Goal: Task Accomplishment & Management: Manage account settings

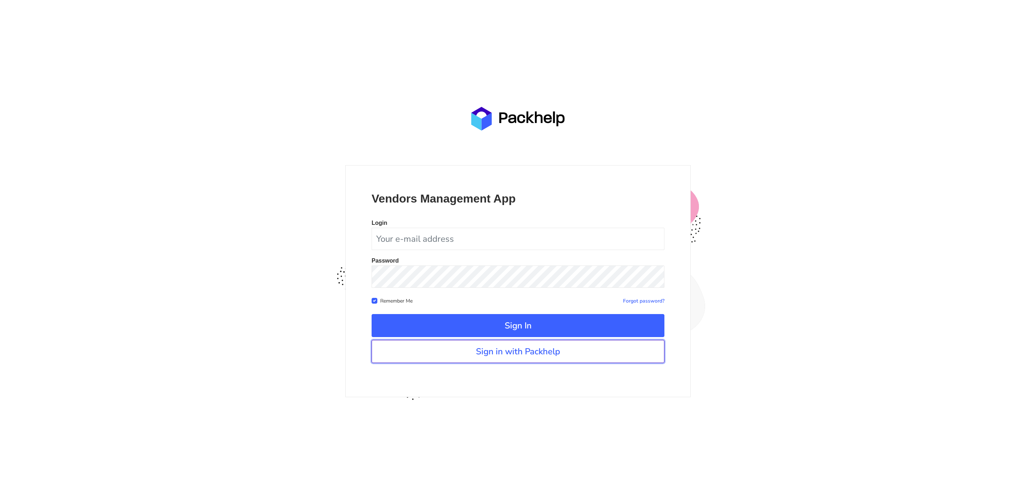
click at [461, 355] on link "Sign in with Packhelp" at bounding box center [518, 351] width 293 height 23
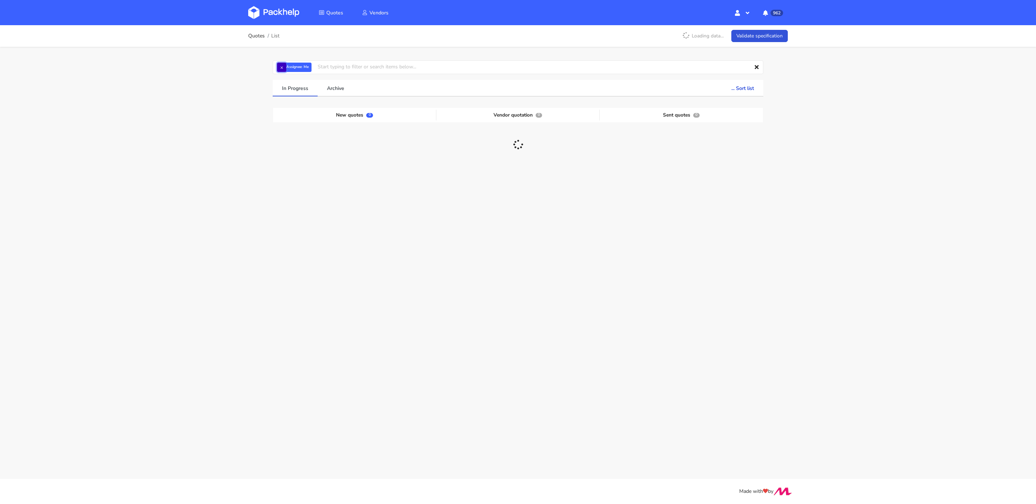
click at [281, 66] on button "×" at bounding box center [281, 67] width 9 height 9
click at [293, 67] on input "text" at bounding box center [518, 67] width 491 height 14
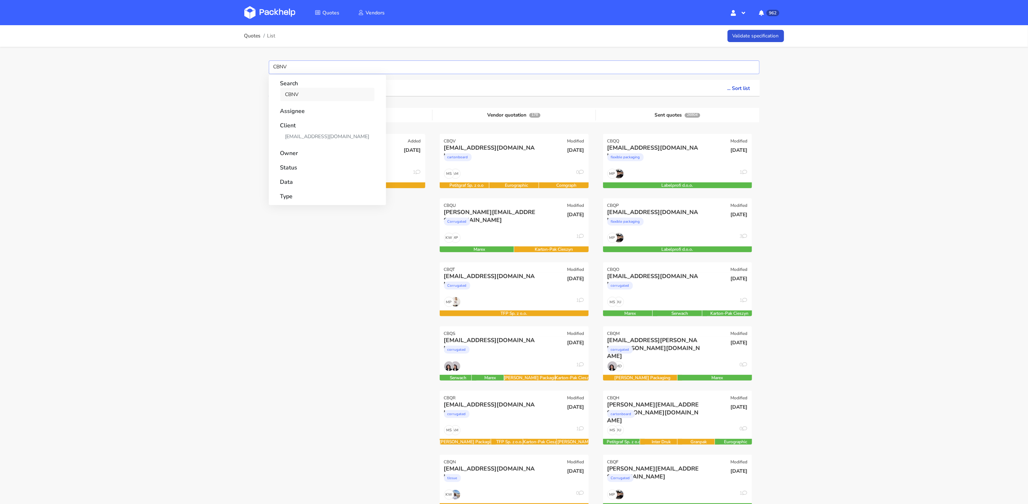
type input "CBNV"
click at [308, 93] on link "CBNV" at bounding box center [327, 94] width 94 height 13
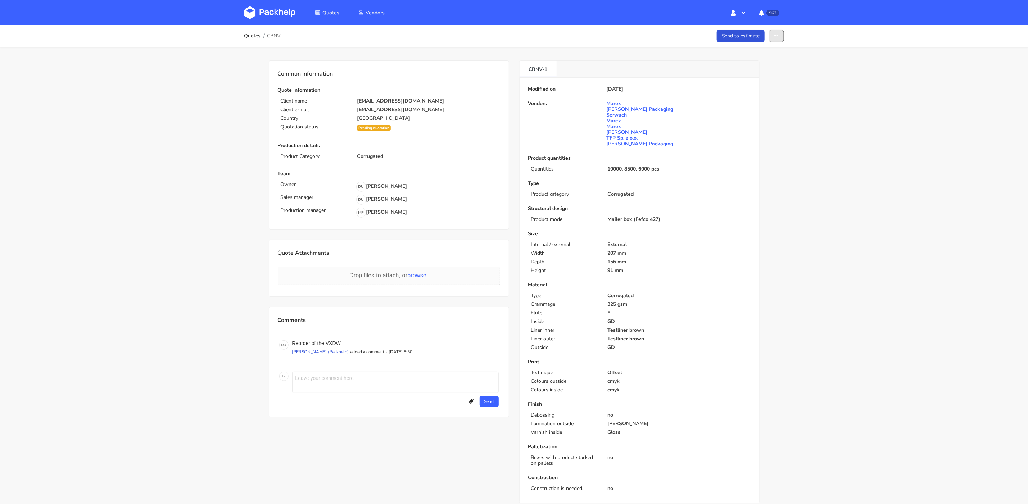
click at [783, 31] on button "button" at bounding box center [776, 36] width 15 height 13
click at [761, 92] on link "Show estimations" at bounding box center [748, 92] width 63 height 12
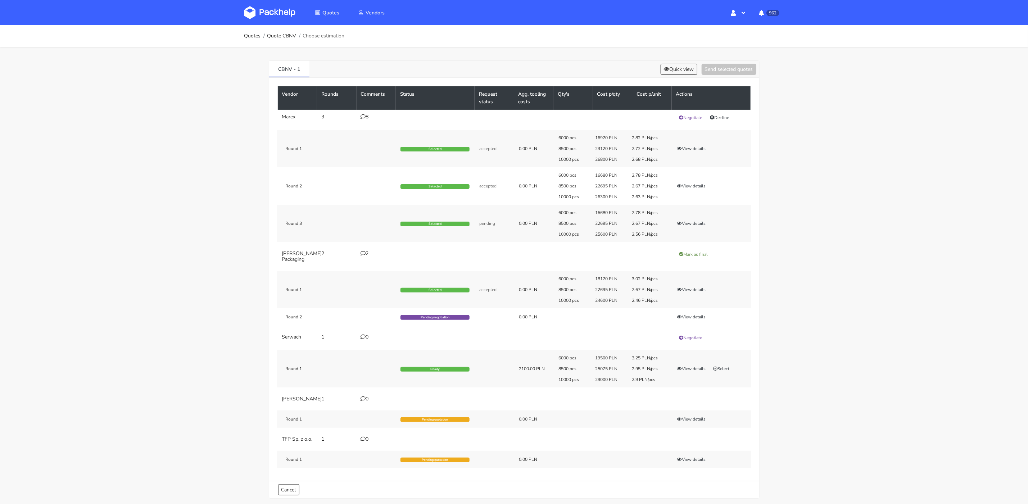
click at [458, 297] on div "Round 1 Selected accepted 0.00 PLN 6000 pcs 18120 PLN 3.02 PLN/pcs 8500 pcs 226…" at bounding box center [514, 289] width 474 height 37
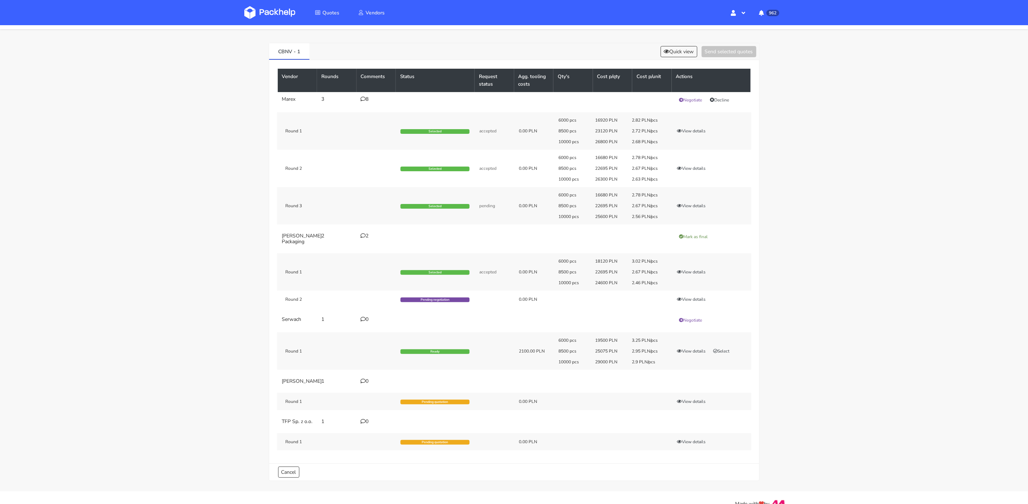
scroll to position [38, 0]
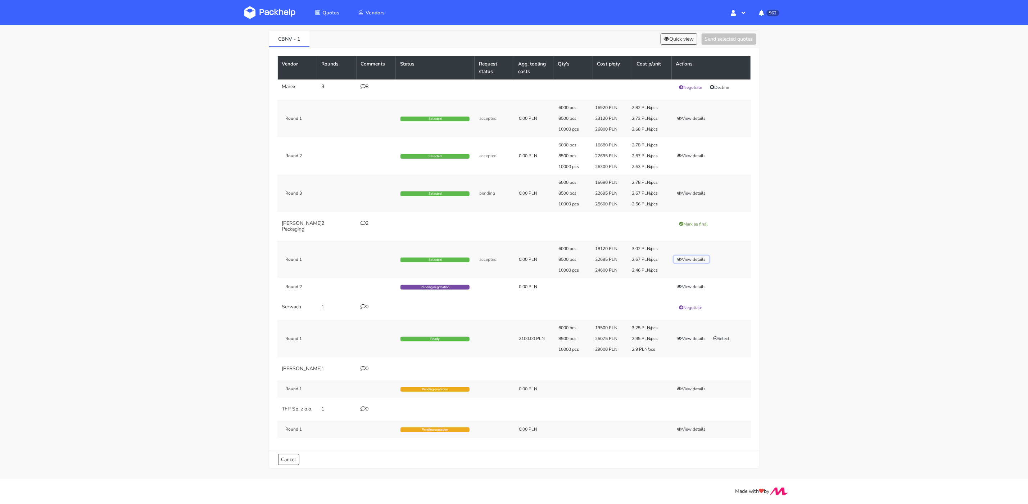
click at [698, 256] on button "View details" at bounding box center [691, 259] width 35 height 7
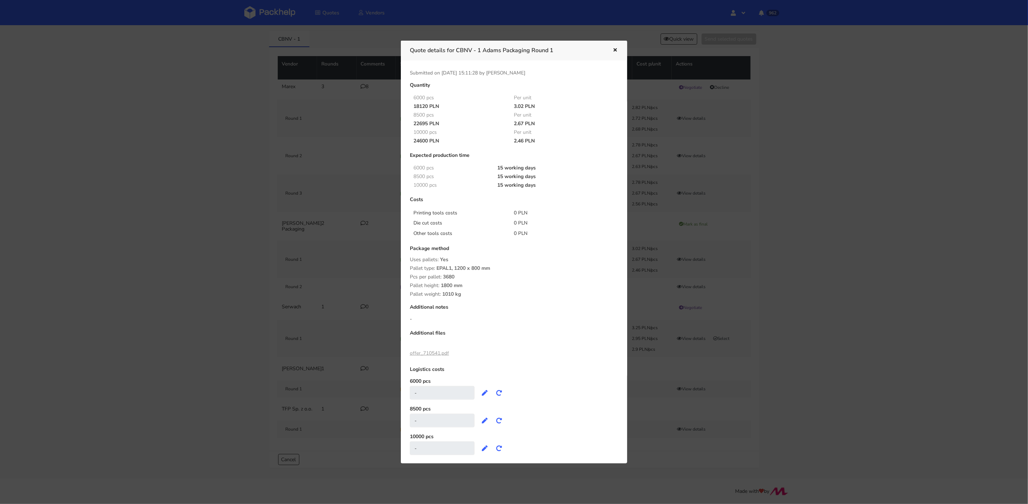
click at [439, 353] on link "offer_710541.pdf" at bounding box center [429, 353] width 39 height 7
click at [615, 49] on icon "button" at bounding box center [615, 50] width 6 height 5
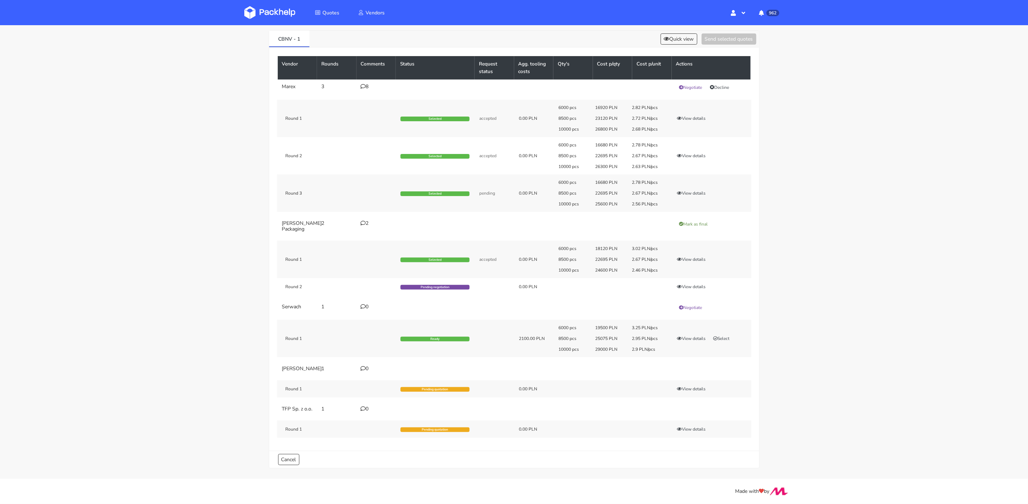
click at [369, 220] on div "2" at bounding box center [376, 223] width 31 height 6
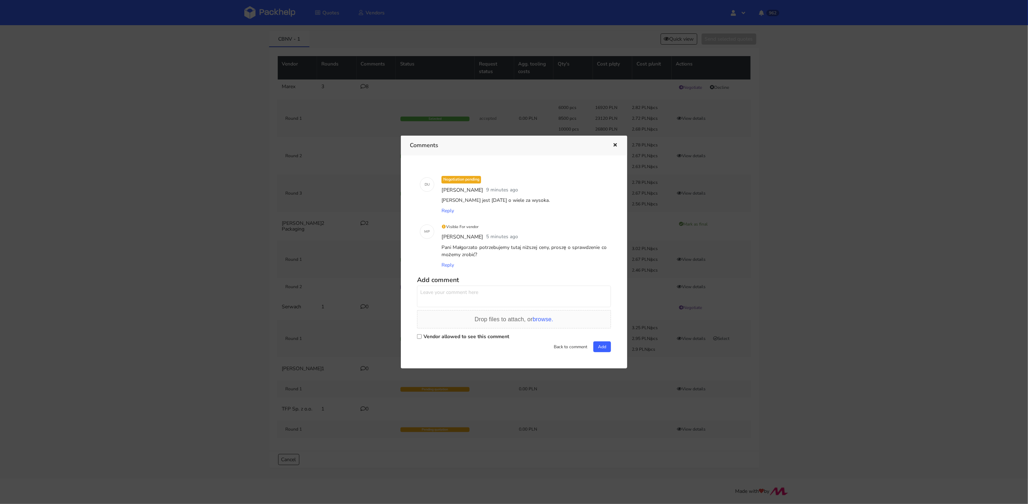
click at [617, 144] on icon "button" at bounding box center [615, 145] width 6 height 5
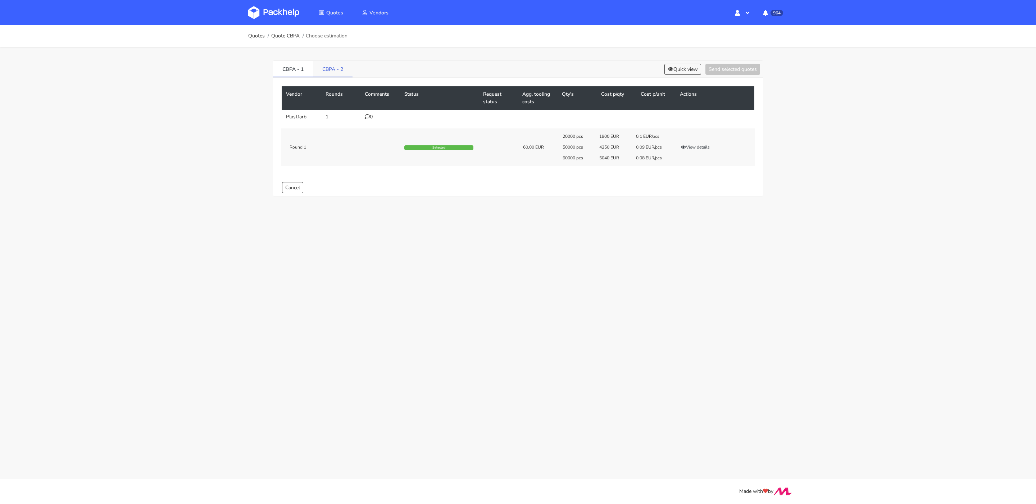
click at [330, 71] on link "CBPA - 2" at bounding box center [333, 69] width 40 height 16
click at [701, 185] on button "View details" at bounding box center [695, 185] width 35 height 7
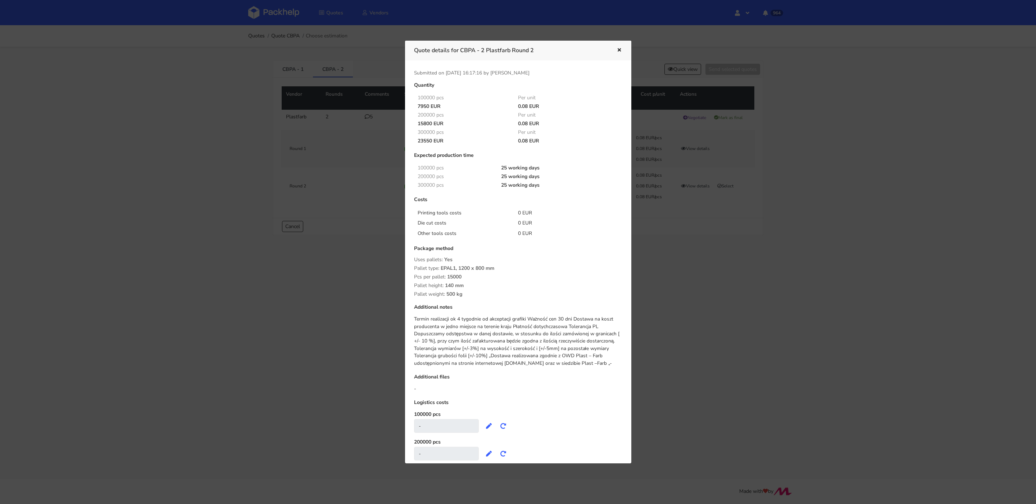
click at [622, 50] on div "Quote details for CBPA - 2 Plastfarb Round 2" at bounding box center [518, 51] width 226 height 20
click at [619, 50] on icon "button" at bounding box center [619, 50] width 6 height 5
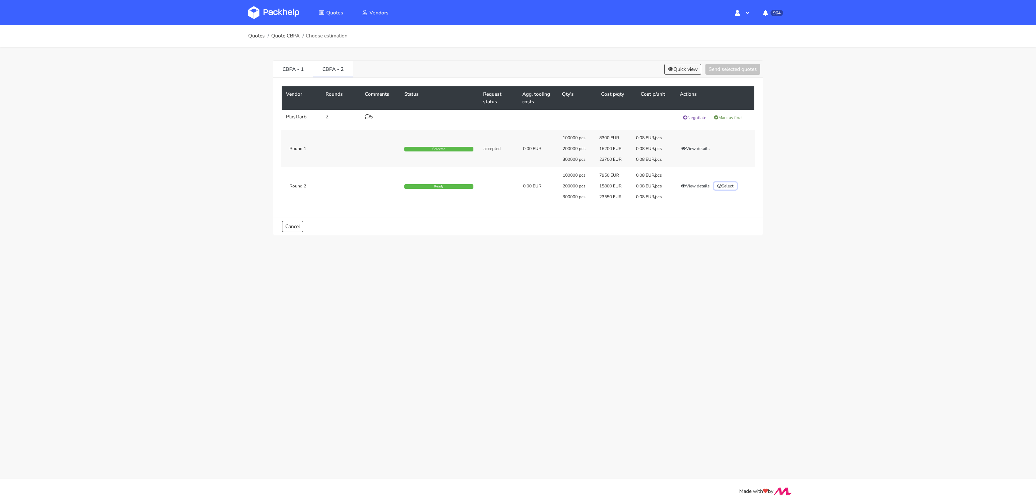
click at [727, 185] on button "Select" at bounding box center [725, 185] width 23 height 7
click at [728, 70] on button "Send selected quotes ( 1 )" at bounding box center [727, 69] width 65 height 11
click at [368, 114] on icon at bounding box center [367, 116] width 5 height 5
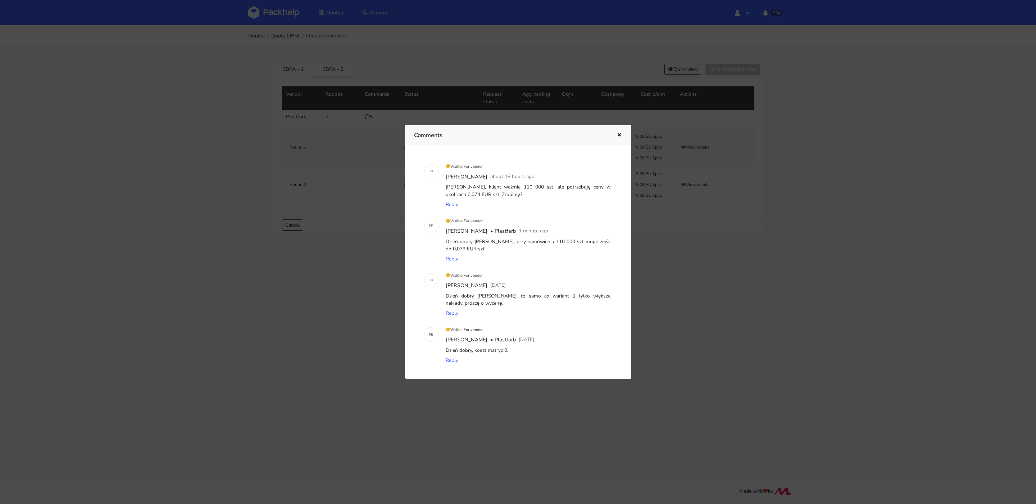
scroll to position [60, 0]
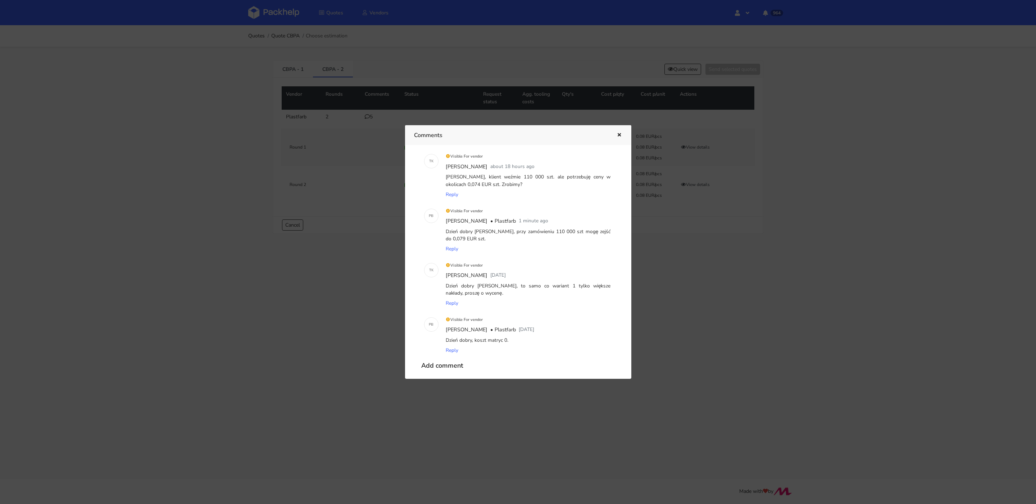
click at [619, 133] on icon "button" at bounding box center [619, 135] width 6 height 5
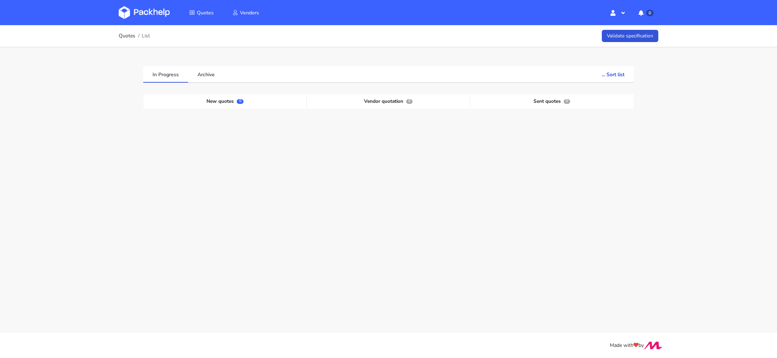
click at [153, 12] on img at bounding box center [144, 12] width 51 height 13
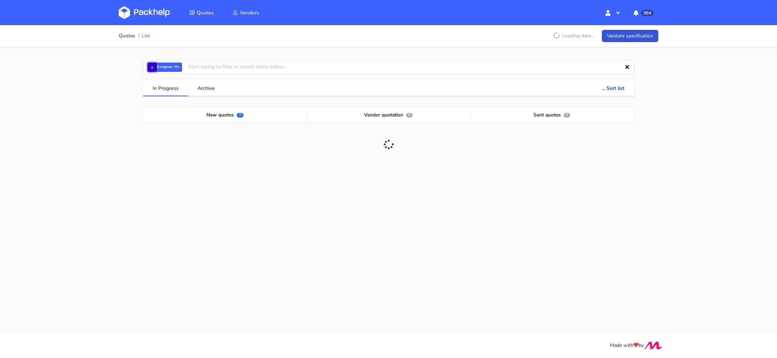
click at [152, 66] on button "×" at bounding box center [151, 67] width 9 height 9
click at [160, 66] on input "text" at bounding box center [388, 67] width 491 height 14
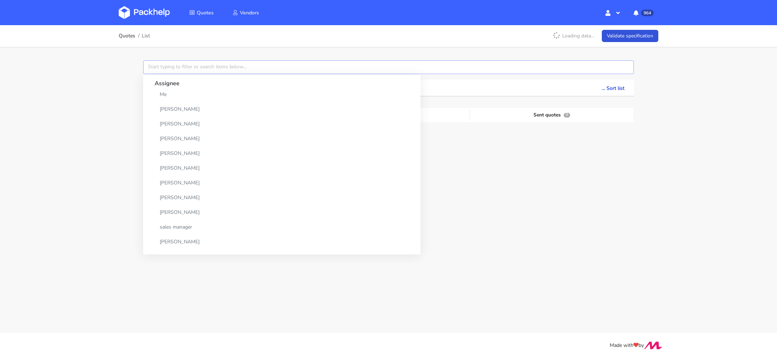
paste input "CBRA"
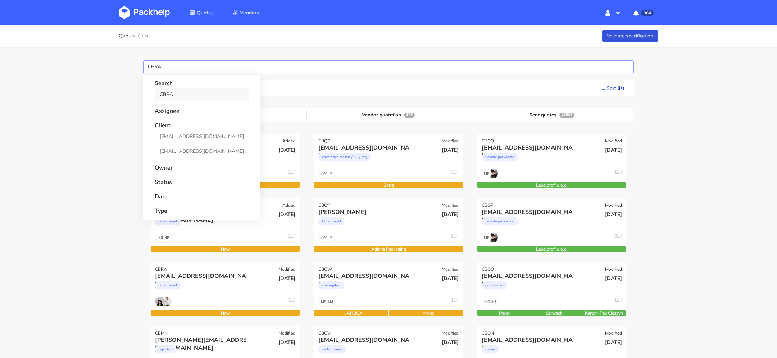
type input "CBRA"
click at [167, 96] on link "CBRA" at bounding box center [202, 94] width 94 height 13
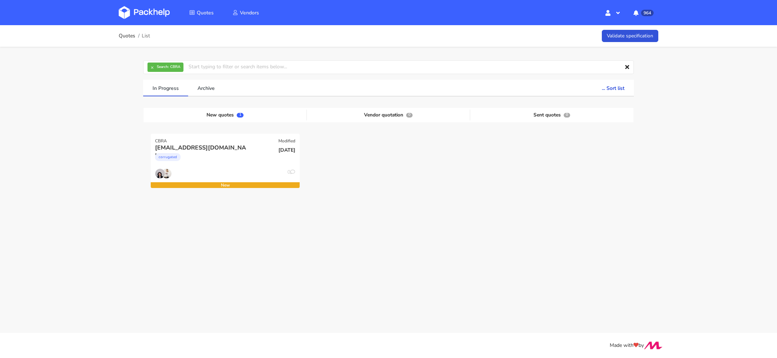
click at [87, 197] on div "Quotes List Validate specification × Search: CBRA Assignee Me Dylan Dewit Natal…" at bounding box center [388, 137] width 777 height 225
click at [227, 167] on div "cyprian.panicz@omnipack.com corrugated" at bounding box center [200, 156] width 100 height 24
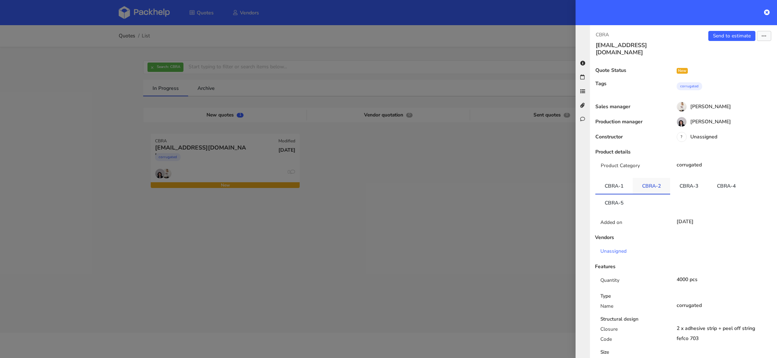
click at [656, 183] on link "CBRA-2" at bounding box center [651, 186] width 37 height 16
click at [686, 185] on link "CBRA-3" at bounding box center [688, 186] width 37 height 16
click at [726, 183] on link "CBRA-4" at bounding box center [726, 186] width 37 height 16
click at [612, 195] on link "CBRA-5" at bounding box center [613, 203] width 37 height 16
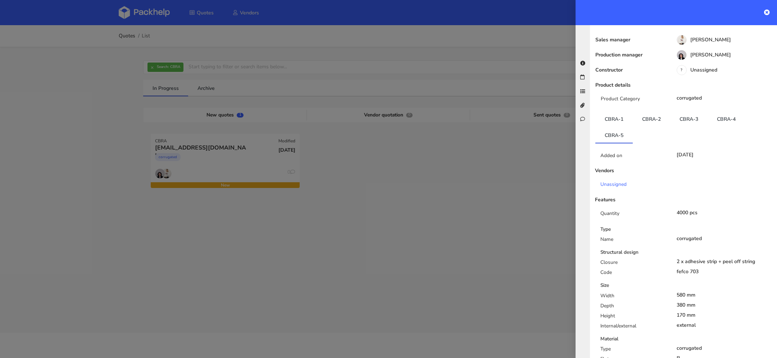
scroll to position [66, 0]
click at [689, 116] on link "CBRA-3" at bounding box center [688, 120] width 37 height 16
click at [651, 112] on link "CBRA-2" at bounding box center [651, 120] width 37 height 16
click at [622, 112] on link "CBRA-1" at bounding box center [613, 120] width 37 height 16
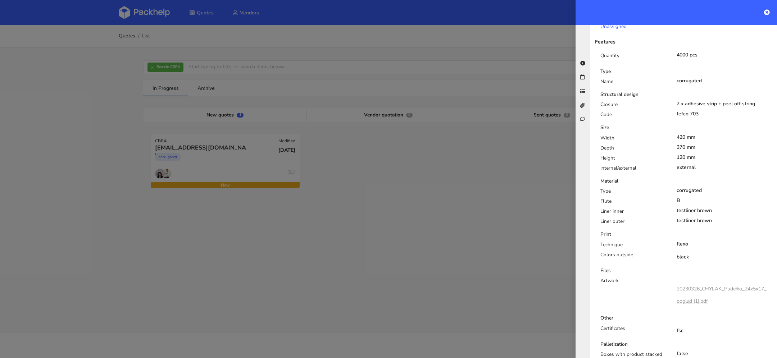
scroll to position [233, 0]
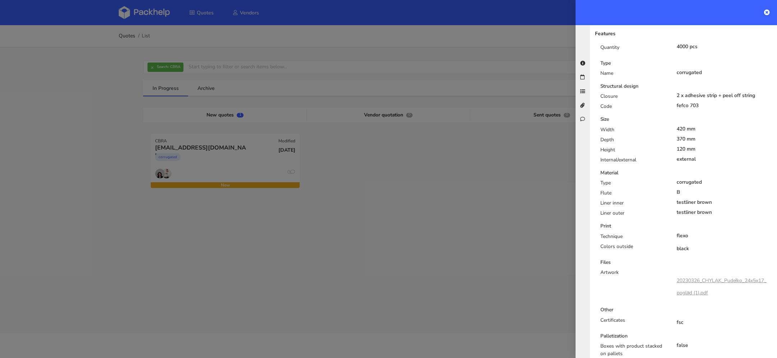
click at [690, 277] on link "20230326_CHYLAK_Pudełko_24x5x17_pogląd (1).pdf" at bounding box center [722, 286] width 90 height 19
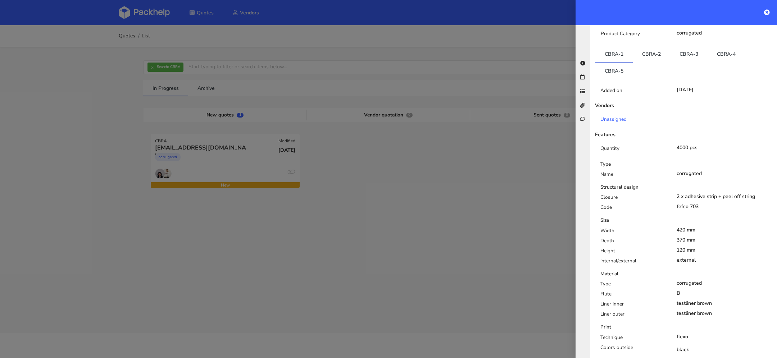
scroll to position [106, 0]
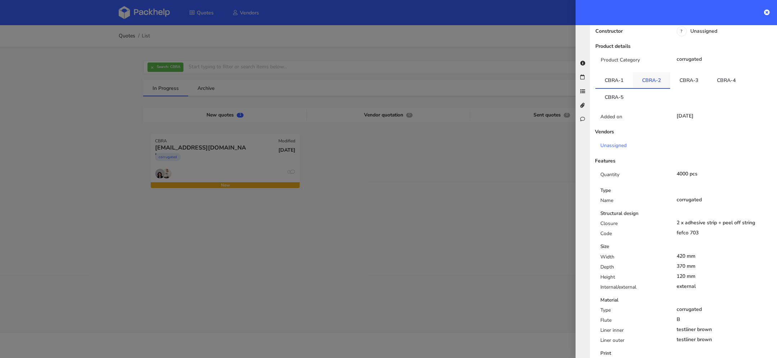
click at [650, 76] on link "CBRA-2" at bounding box center [651, 80] width 37 height 16
click at [687, 76] on link "CBRA-3" at bounding box center [688, 80] width 37 height 16
click at [721, 74] on link "CBRA-4" at bounding box center [726, 80] width 37 height 16
click at [609, 93] on link "CBRA-5" at bounding box center [613, 97] width 37 height 16
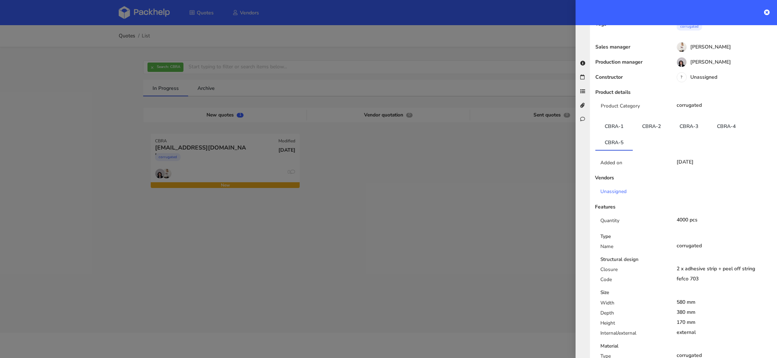
scroll to position [0, 0]
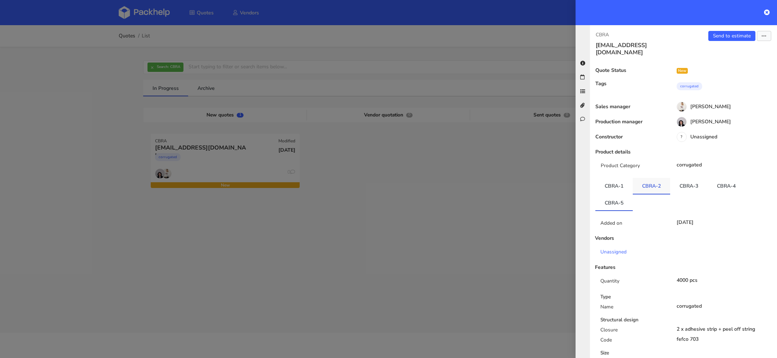
click at [652, 180] on link "CBRA-2" at bounding box center [651, 186] width 37 height 16
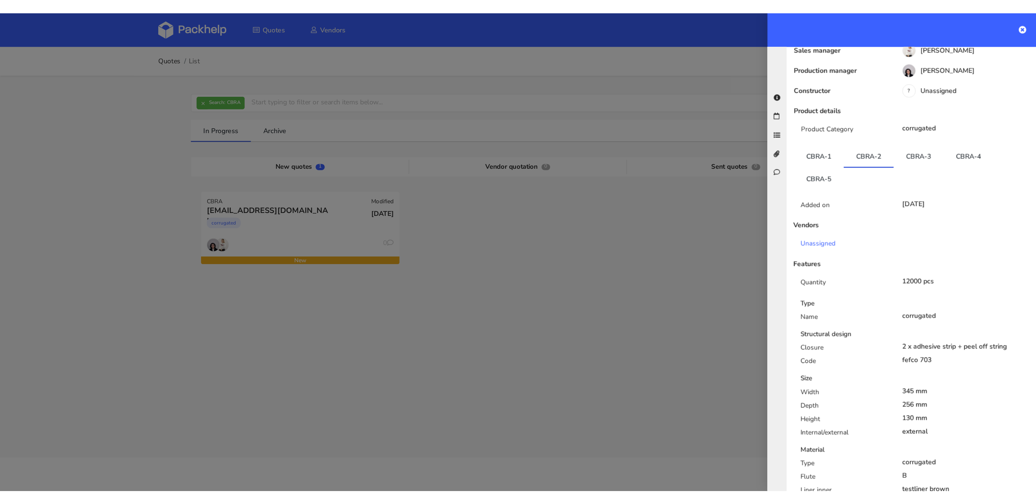
scroll to position [235, 0]
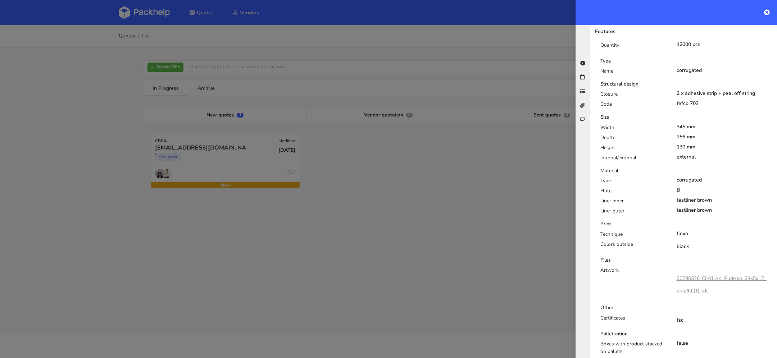
click at [692, 275] on link "20230326_CHYLAK_Pudełko_24x5x17_pogląd (1).pdf" at bounding box center [722, 284] width 90 height 19
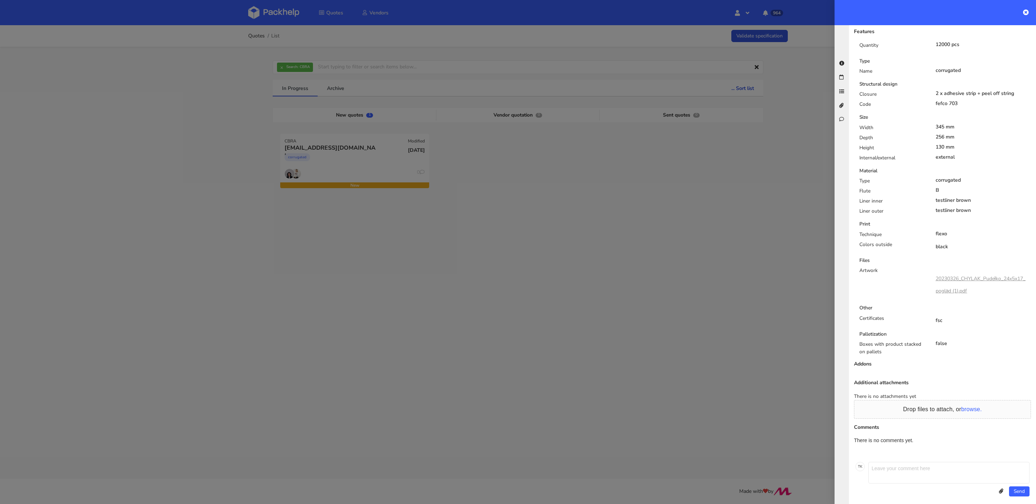
scroll to position [232, 0]
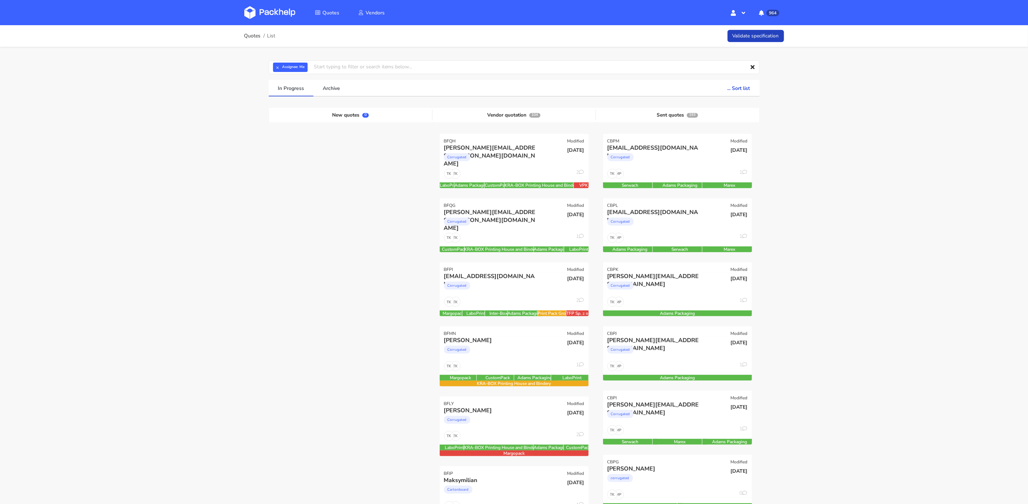
click at [775, 32] on link "Validate specification" at bounding box center [755, 36] width 56 height 13
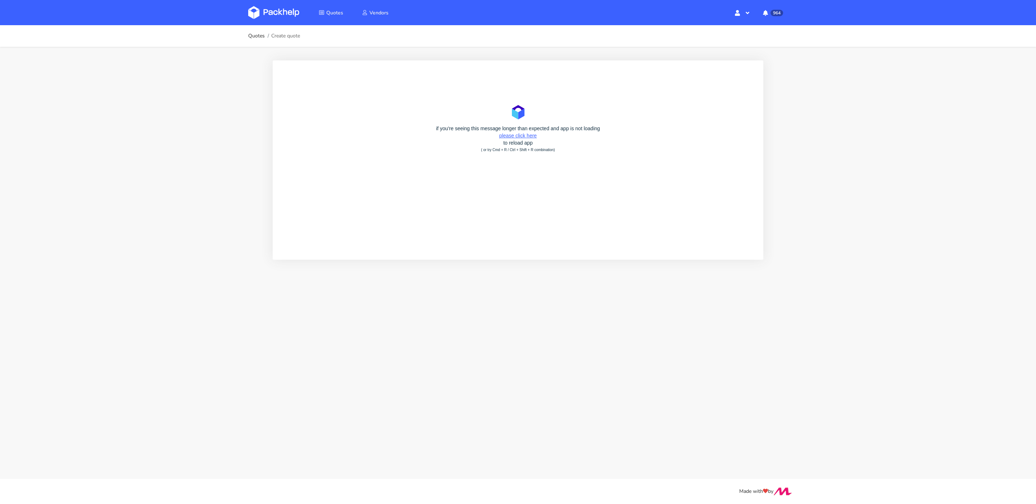
click at [529, 137] on link "please click here" at bounding box center [517, 136] width 37 height 6
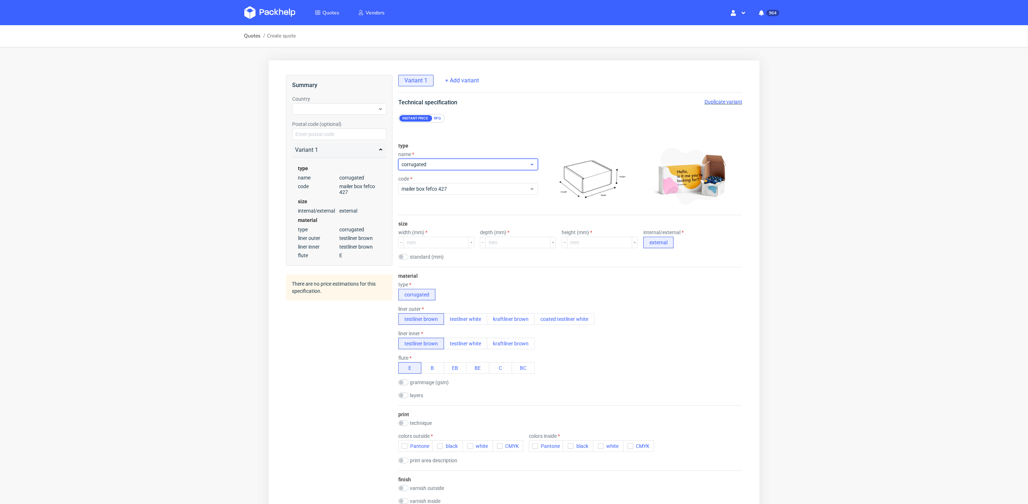
click at [449, 164] on span "corrugated" at bounding box center [465, 163] width 128 height 7
click at [445, 190] on div "cartonboard" at bounding box center [464, 193] width 126 height 13
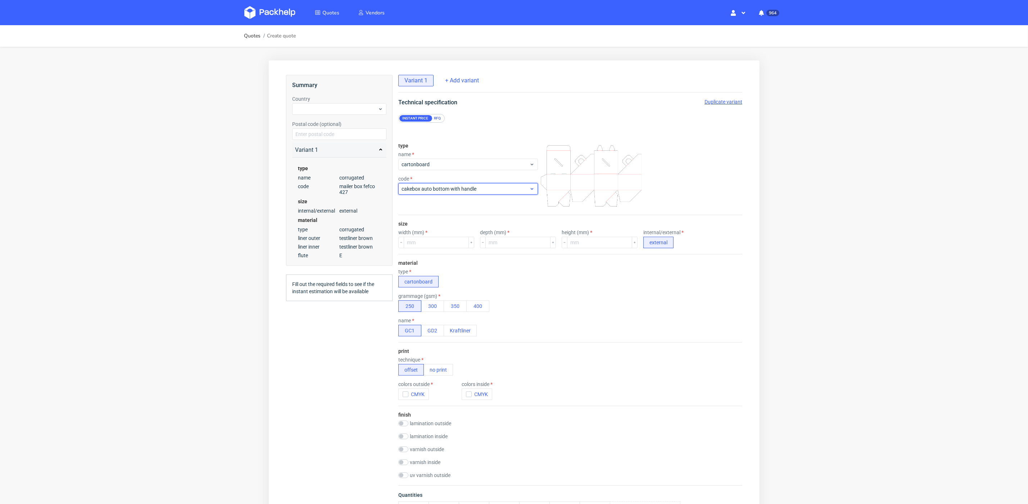
click at [452, 186] on span "cakebox auto bottom with handle" at bounding box center [465, 188] width 128 height 7
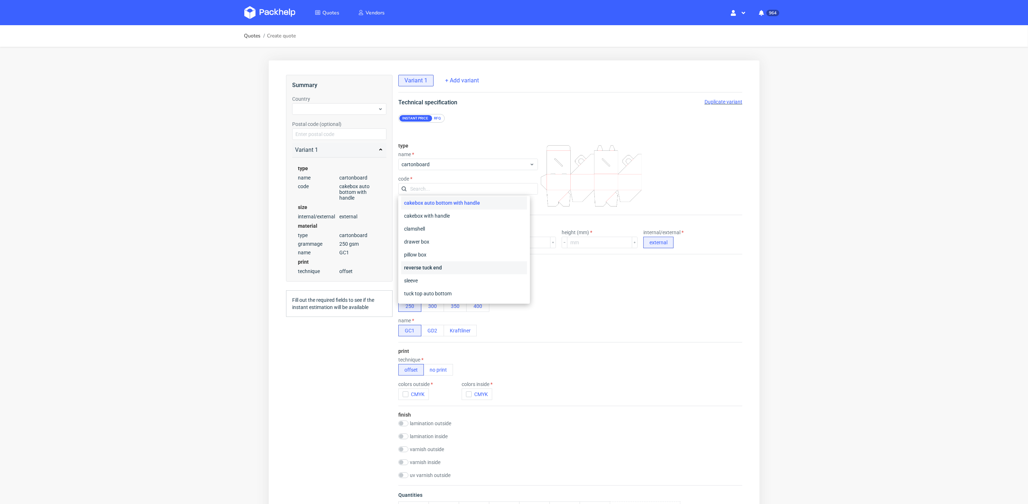
click at [439, 267] on div "reverse tuck end" at bounding box center [464, 267] width 126 height 13
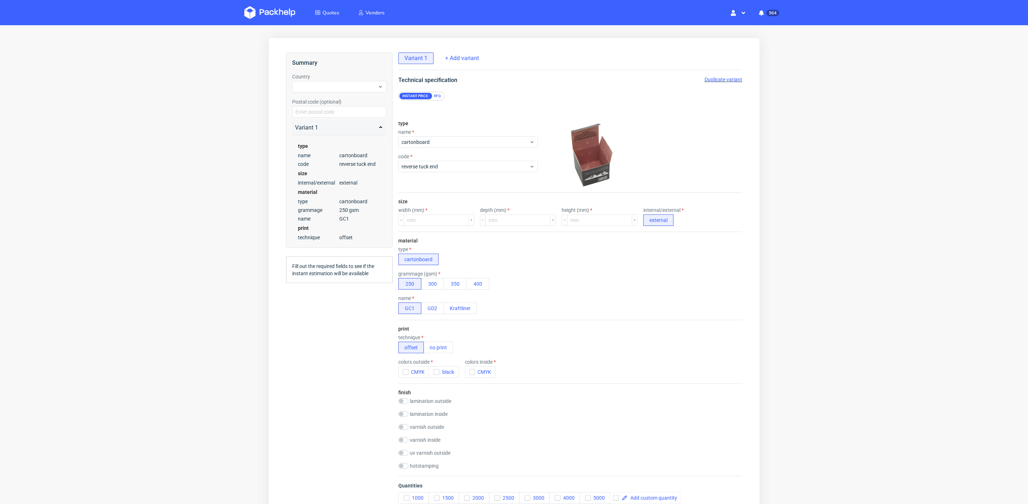
scroll to position [57, 0]
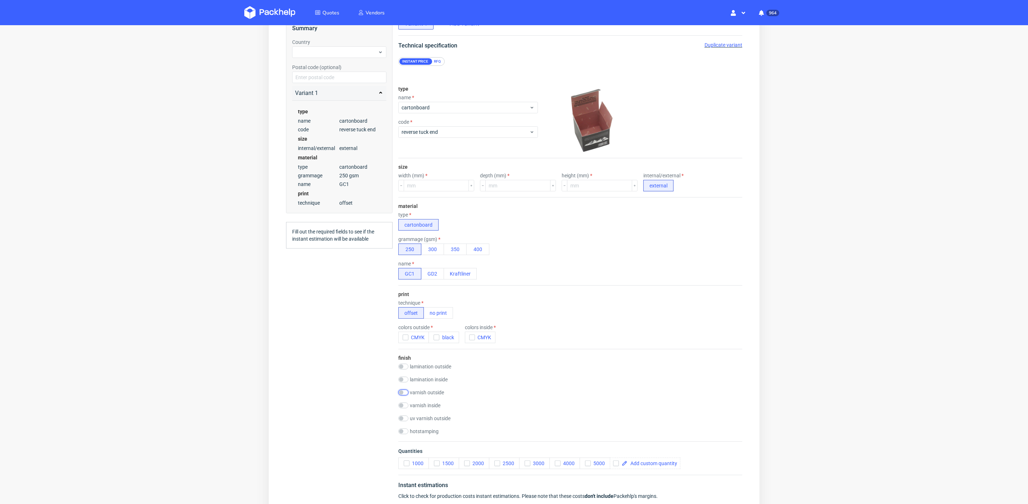
click at [408, 390] on input "checkbox" at bounding box center [403, 393] width 10 height 6
checkbox input "true"
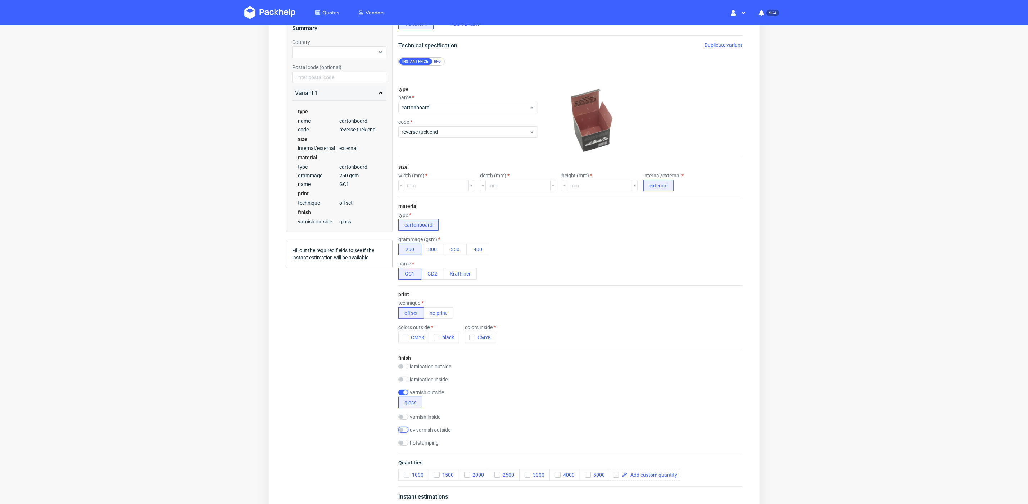
click at [405, 428] on input "checkbox" at bounding box center [403, 430] width 10 height 6
checkbox input "true"
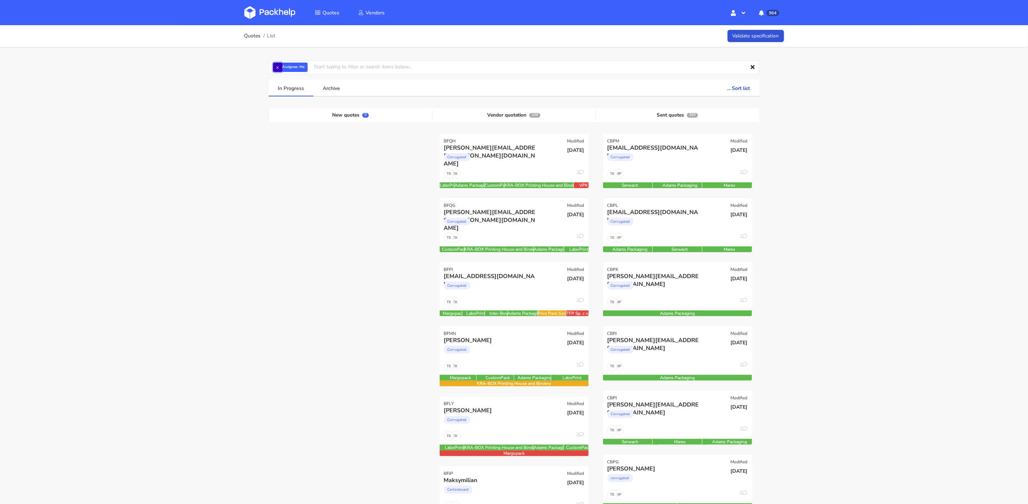
click at [277, 67] on button "×" at bounding box center [277, 67] width 9 height 9
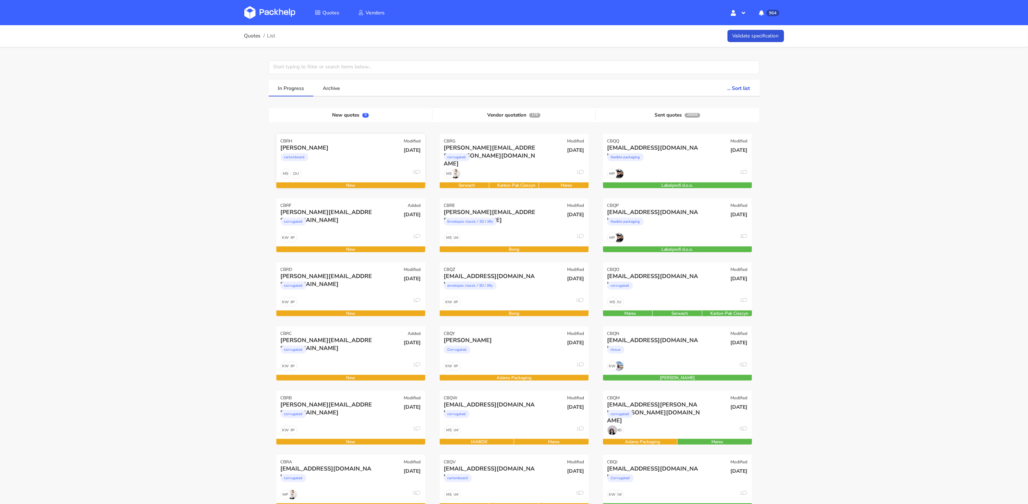
click at [365, 163] on div "cartonboard" at bounding box center [328, 159] width 95 height 14
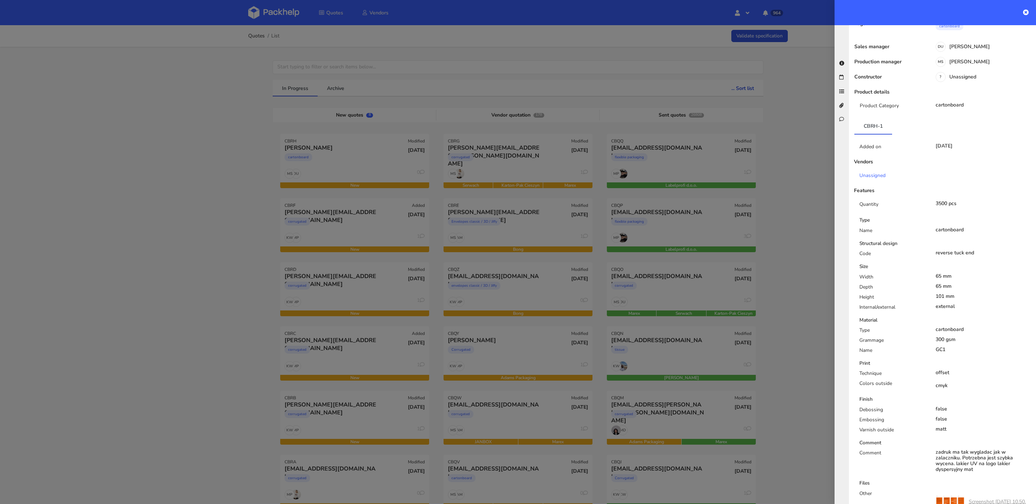
scroll to position [58, 0]
drag, startPoint x: 929, startPoint y: 322, endPoint x: 954, endPoint y: 349, distance: 36.4
click at [954, 349] on div "Type cartonboard Grammage 300 gsm Name GC1" at bounding box center [945, 336] width 183 height 30
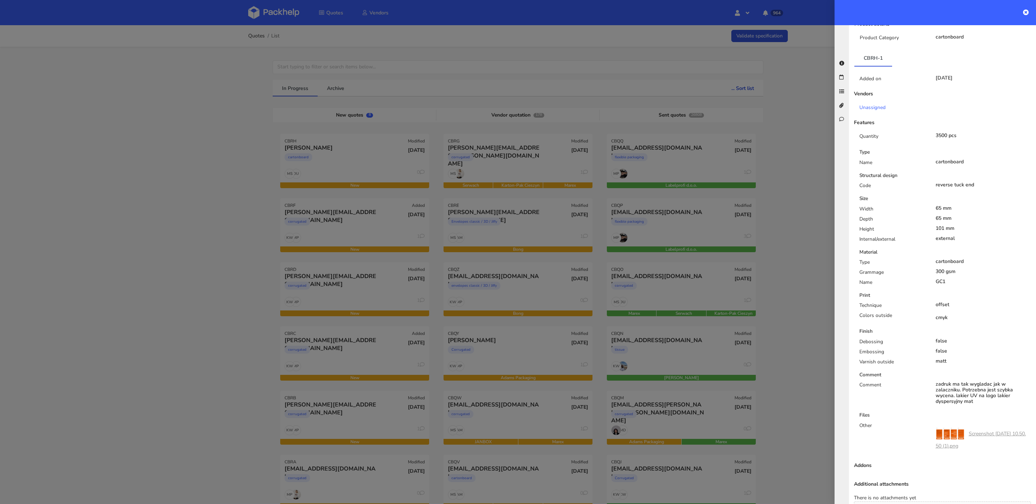
scroll to position [0, 0]
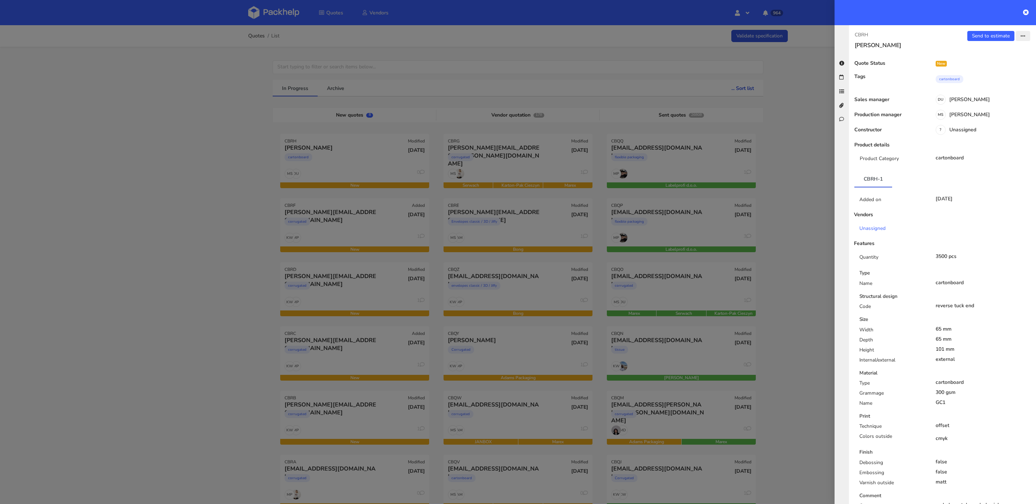
click at [1020, 34] on button "button" at bounding box center [1023, 36] width 14 height 10
click at [987, 63] on link "Edit quote" at bounding box center [999, 64] width 63 height 12
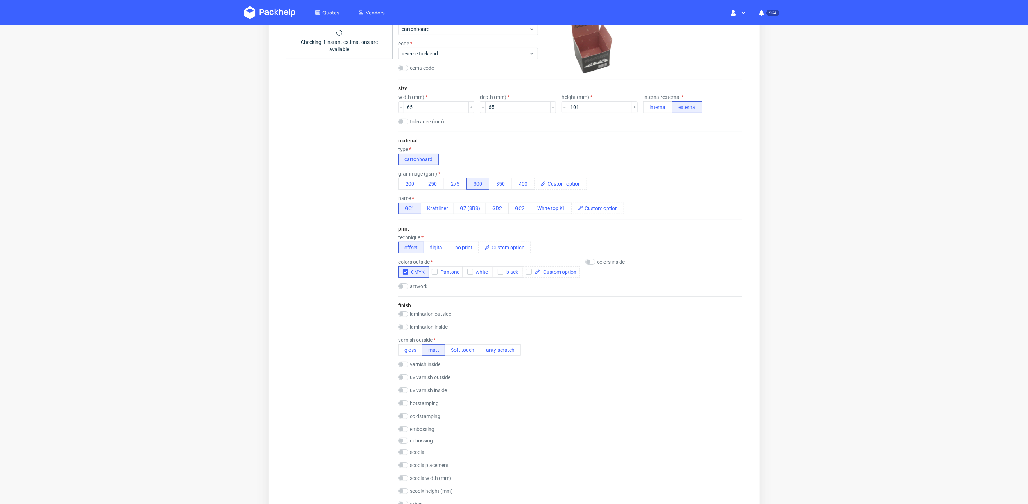
scroll to position [187, 0]
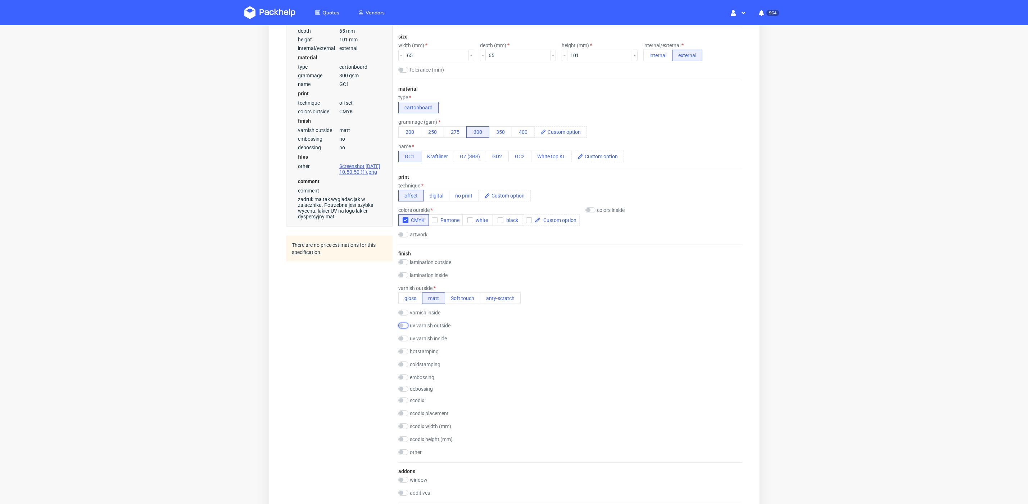
click at [406, 323] on input "checkbox" at bounding box center [403, 326] width 10 height 6
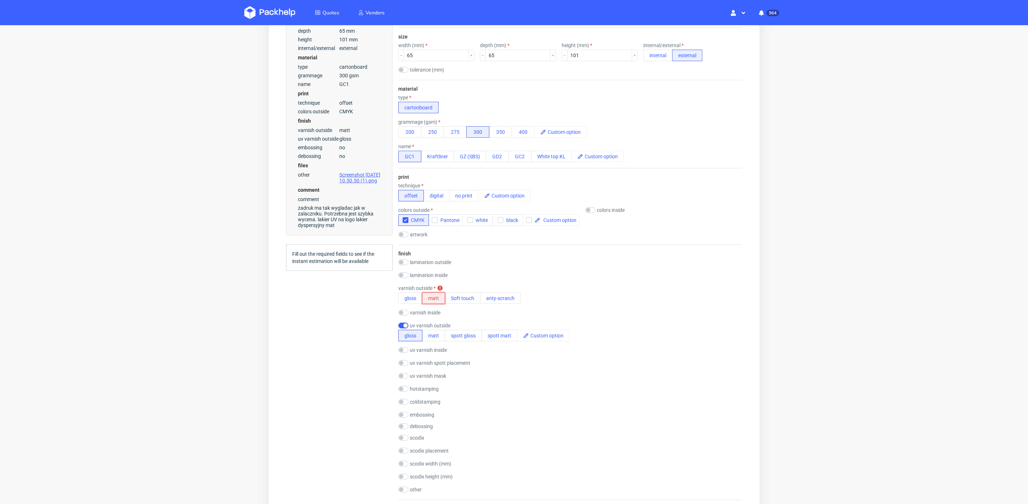
click at [433, 295] on button "matt" at bounding box center [433, 299] width 23 height 12
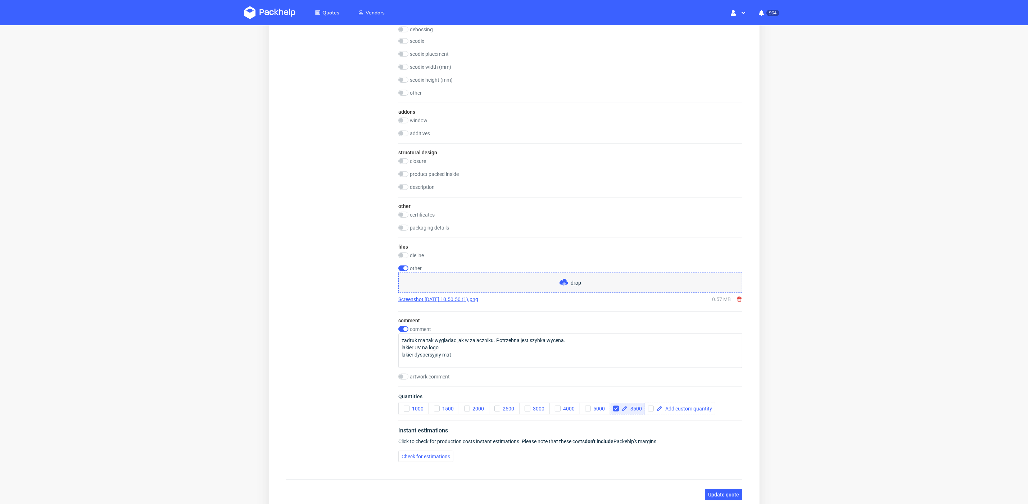
scroll to position [637, 0]
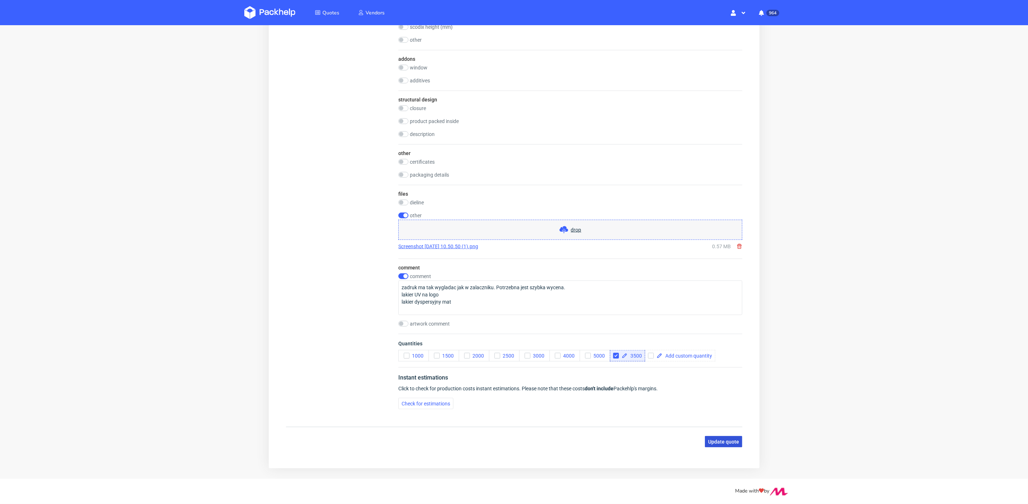
click at [716, 440] on span "Update quote" at bounding box center [723, 442] width 31 height 5
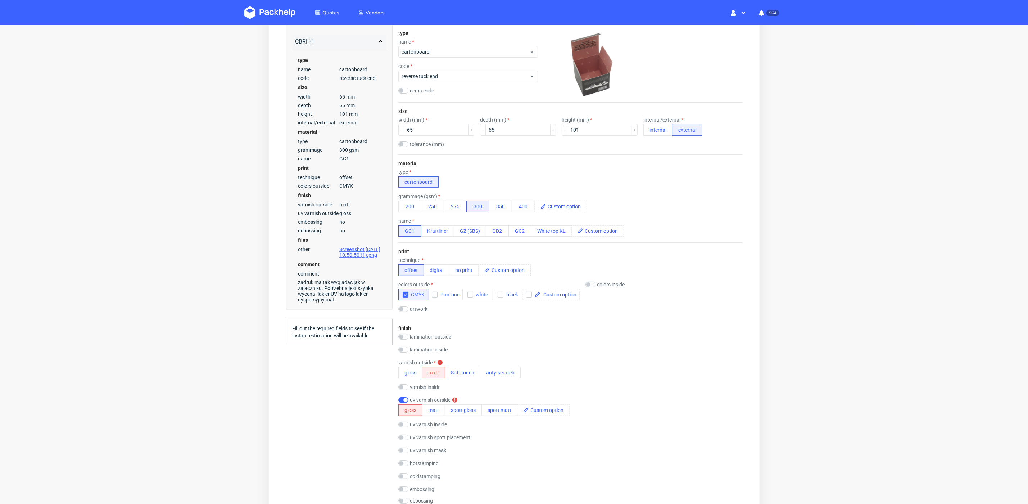
scroll to position [188, 0]
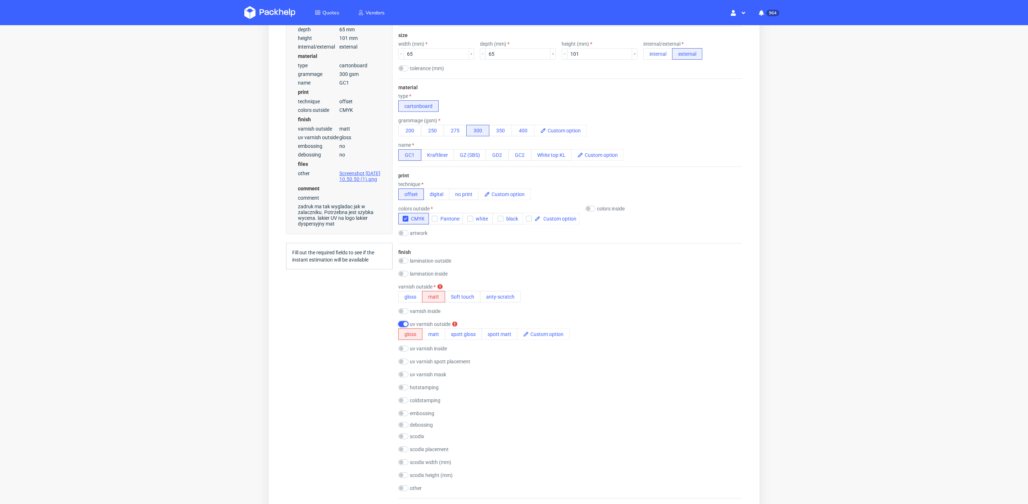
click at [403, 322] on input "checkbox" at bounding box center [403, 325] width 10 height 6
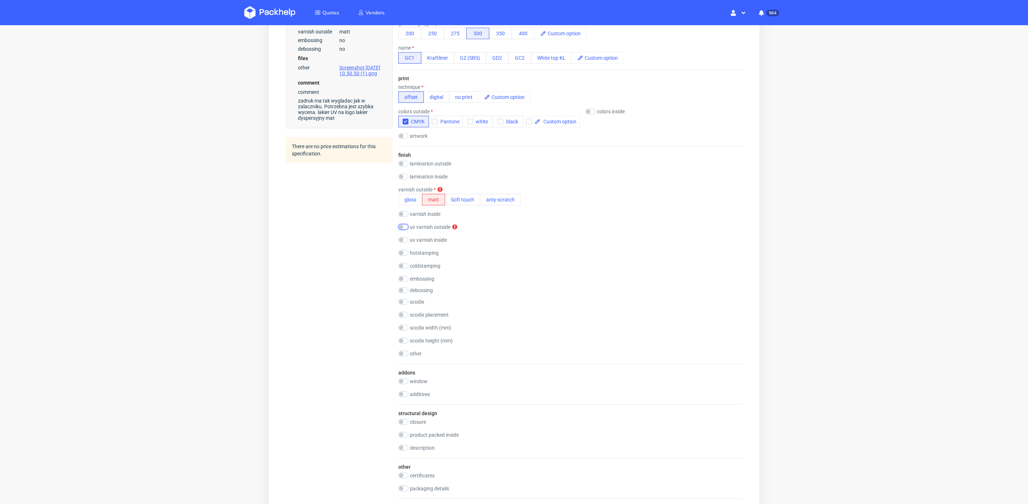
scroll to position [0, 0]
click at [402, 225] on input "checkbox" at bounding box center [403, 227] width 10 height 6
checkbox input "true"
click at [452, 236] on button "spott gloss" at bounding box center [462, 238] width 37 height 12
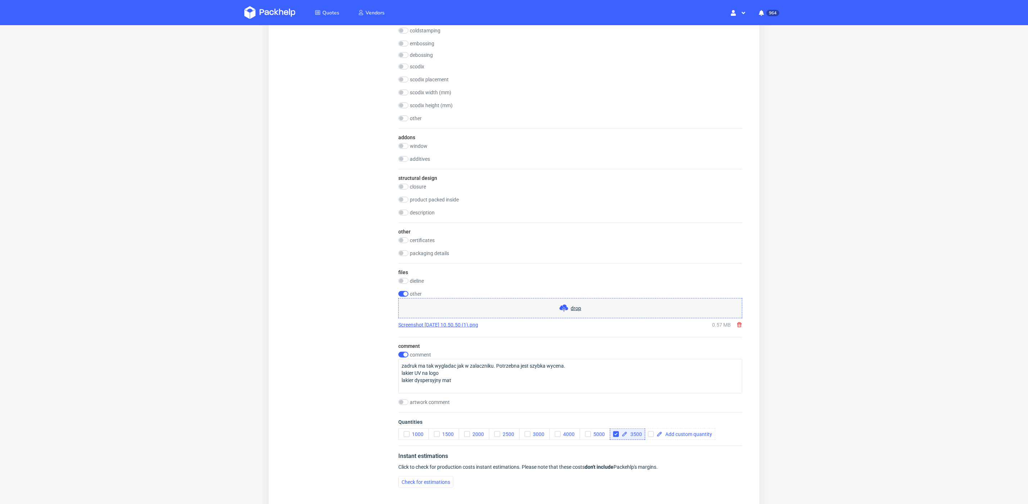
scroll to position [637, 0]
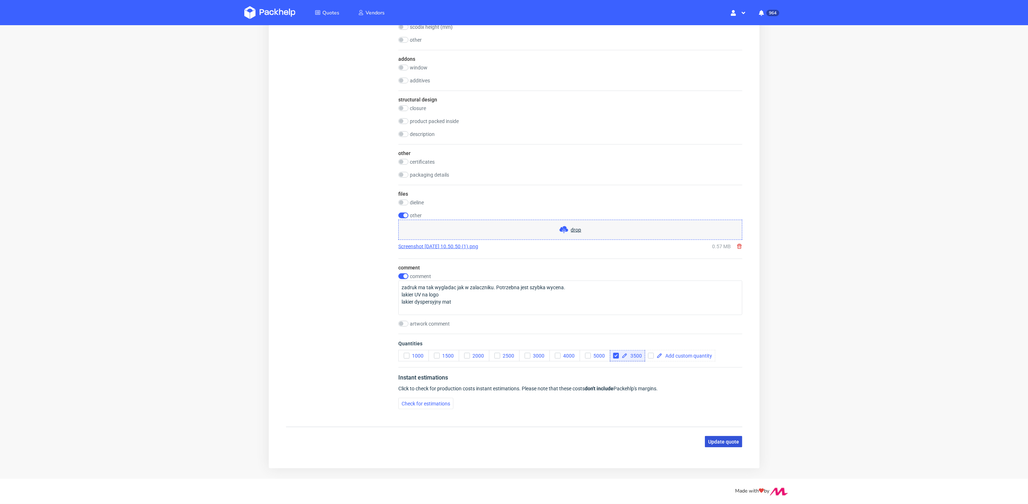
click at [715, 441] on button "Update quote" at bounding box center [722, 442] width 37 height 12
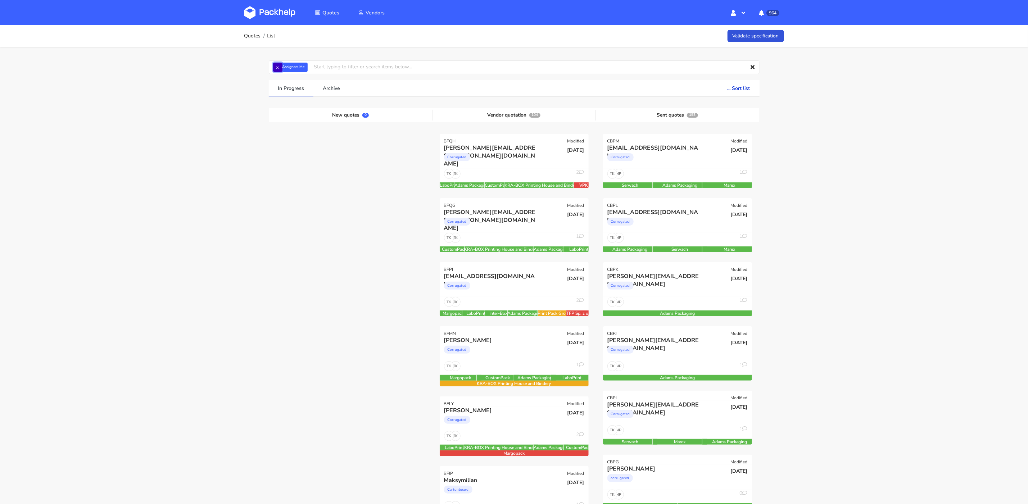
click at [276, 65] on button "×" at bounding box center [277, 67] width 9 height 9
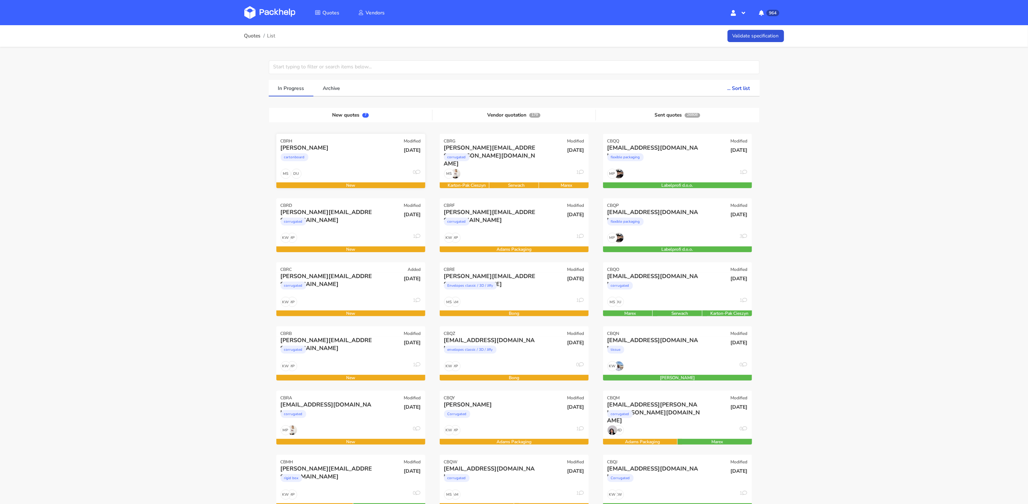
click at [319, 165] on div "cartonboard" at bounding box center [328, 159] width 95 height 14
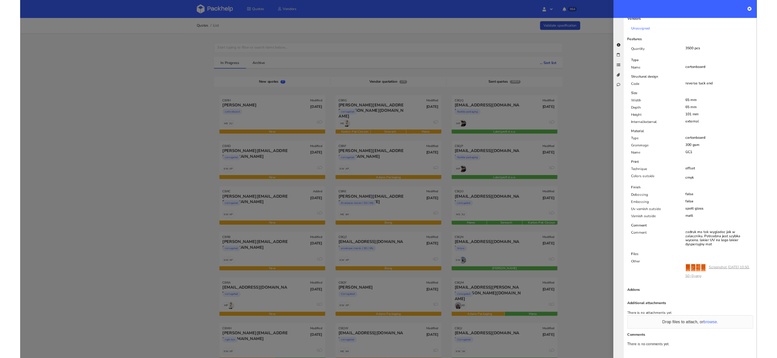
scroll to position [190, 0]
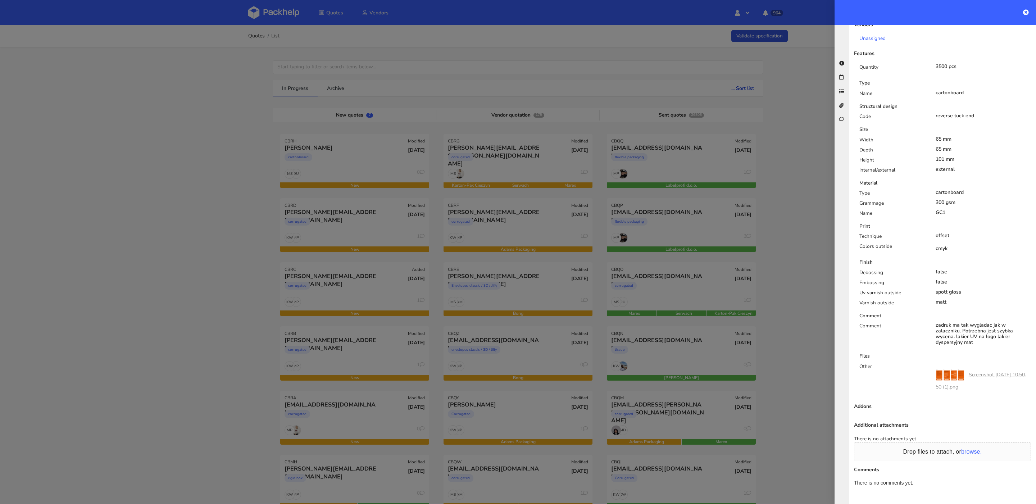
click at [974, 371] on link "Screenshot 2025-10-02 at 10.50.50 (1).png" at bounding box center [981, 380] width 90 height 19
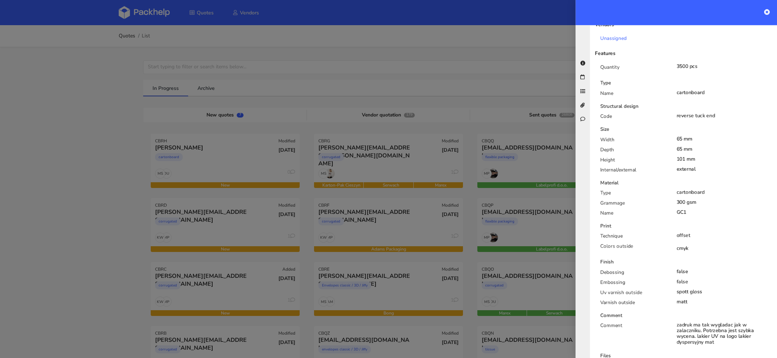
scroll to position [382, 0]
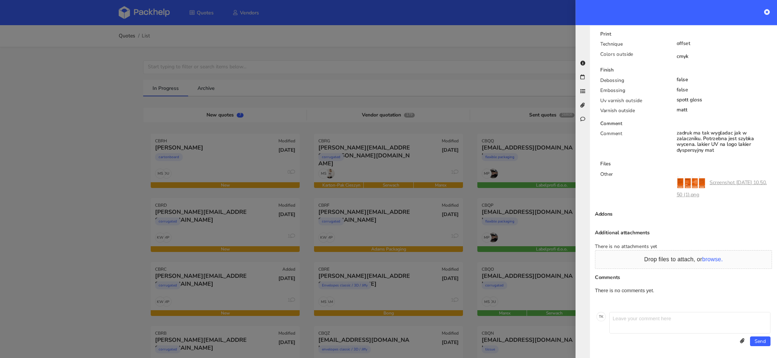
click at [723, 181] on link "Screenshot 2025-10-02 at 10.50.50 (1).png" at bounding box center [722, 188] width 90 height 19
click at [719, 182] on link "Screenshot 2025-10-02 at 10.50.50 (1).png" at bounding box center [722, 188] width 90 height 19
click at [765, 13] on icon at bounding box center [767, 12] width 6 height 6
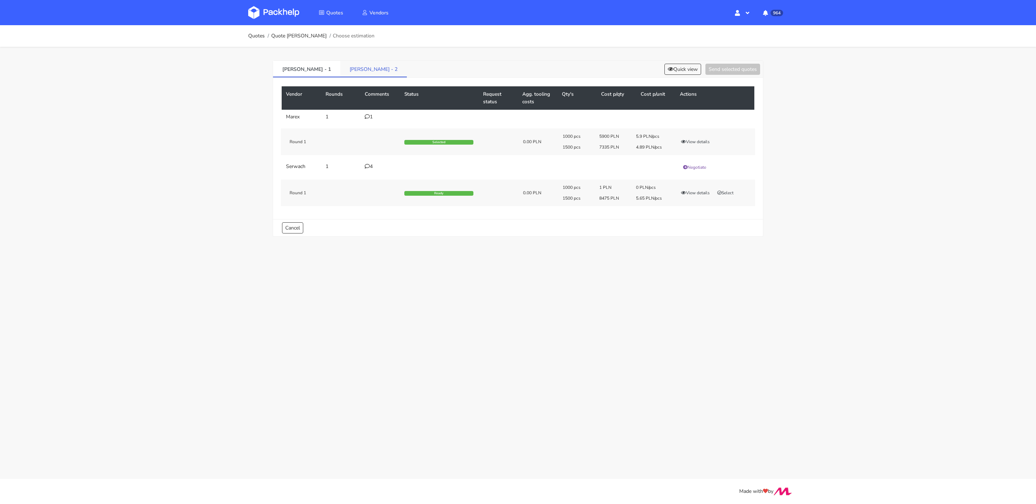
click at [342, 69] on link "[PERSON_NAME] - 2" at bounding box center [373, 69] width 67 height 16
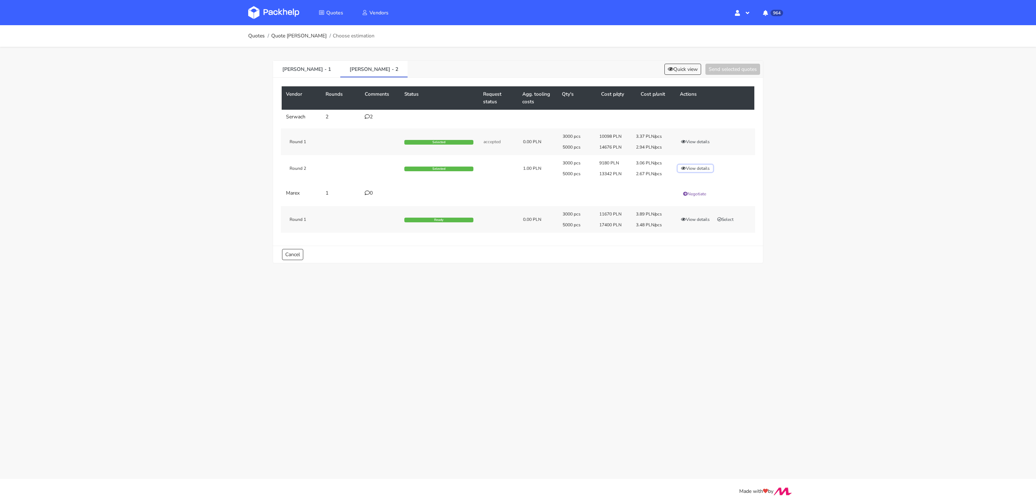
click at [682, 165] on button "View details" at bounding box center [695, 168] width 35 height 7
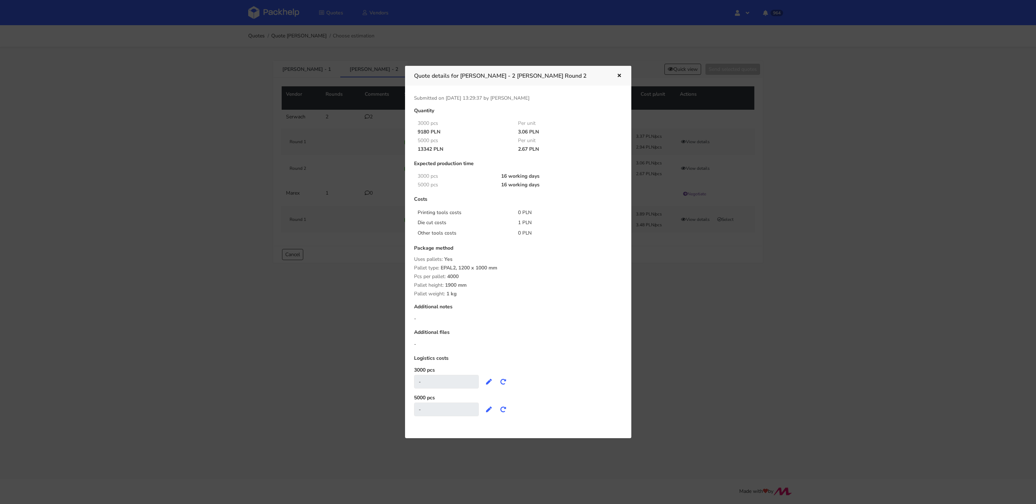
click at [619, 74] on icon "button" at bounding box center [619, 75] width 6 height 5
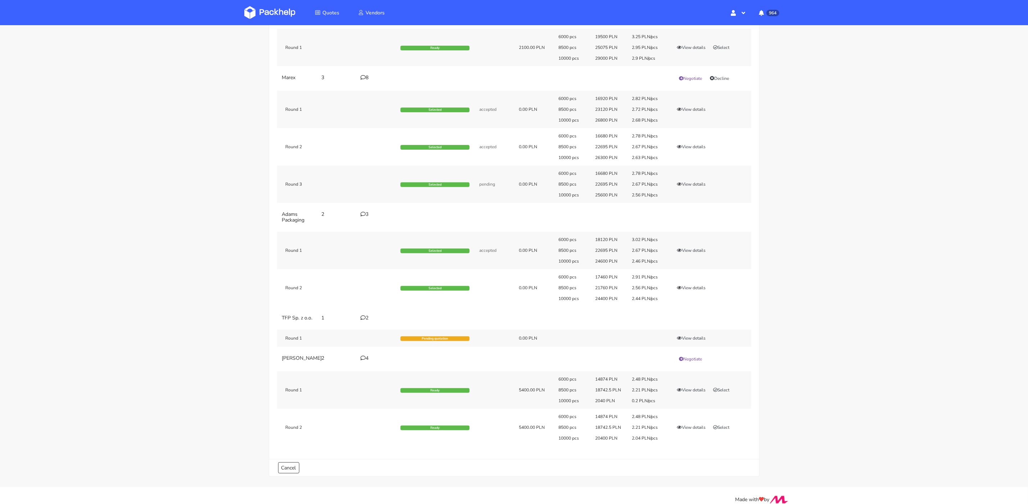
scroll to position [118, 0]
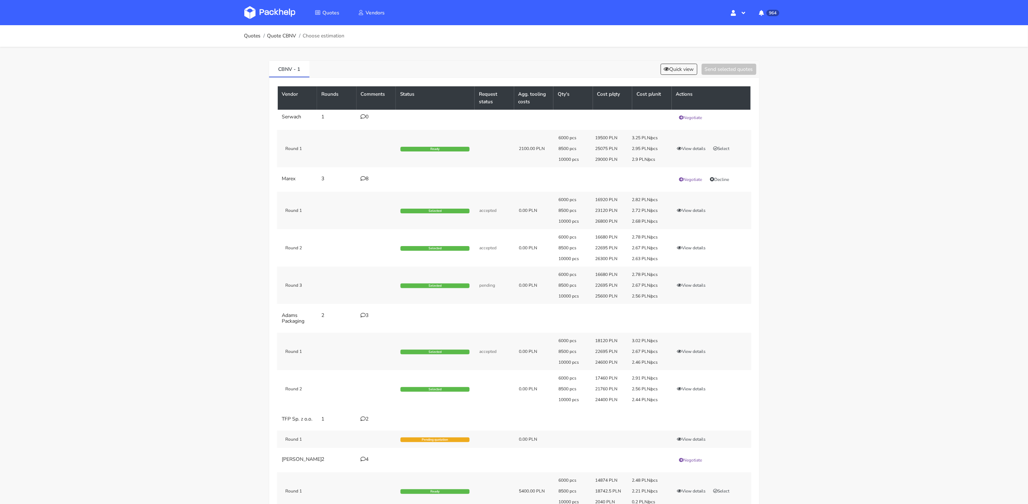
drag, startPoint x: 632, startPoint y: 136, endPoint x: 655, endPoint y: 404, distance: 269.7
click at [655, 404] on tbody "[PERSON_NAME] 1 0 Negotiate Round 1 Ready 2100.00 PLN 6000 pcs 19500 PLN 3.25 P…" at bounding box center [514, 331] width 473 height 442
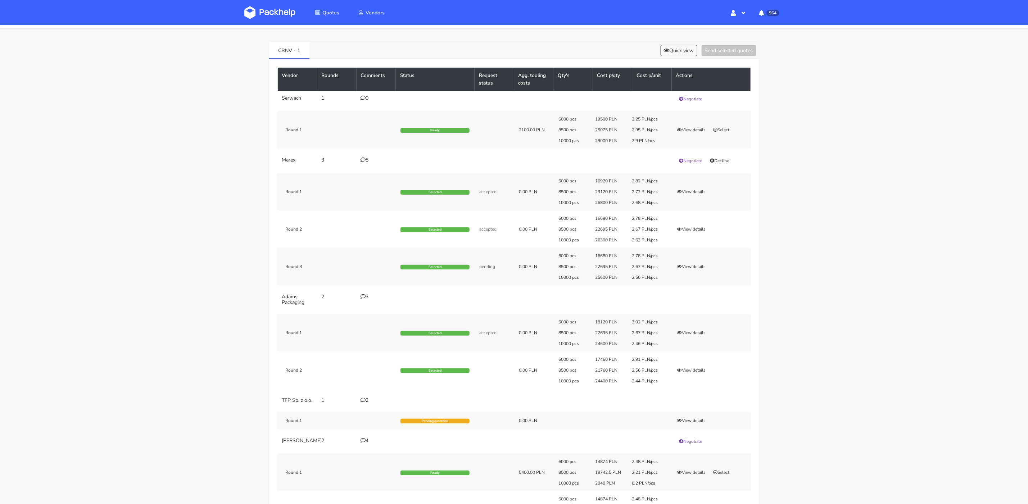
scroll to position [16, 0]
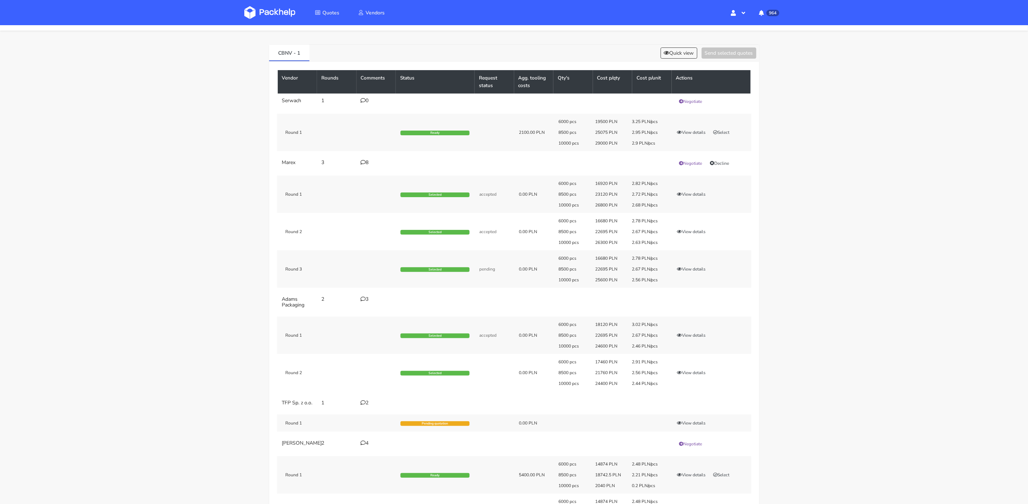
click at [809, 270] on div "Quotes Quote CBNV Choose estimation CBNV - 1 Quick view Send selected quotes Ve…" at bounding box center [514, 290] width 1028 height 563
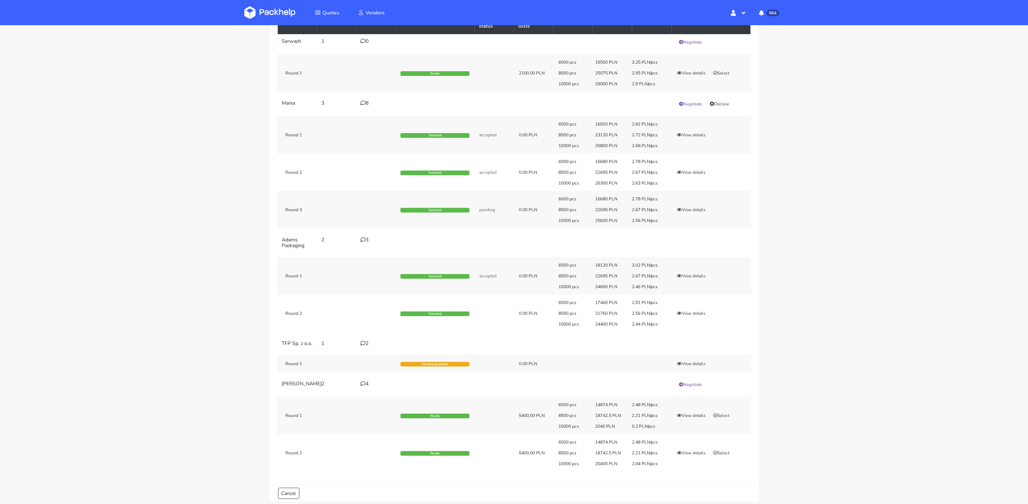
scroll to position [74, 0]
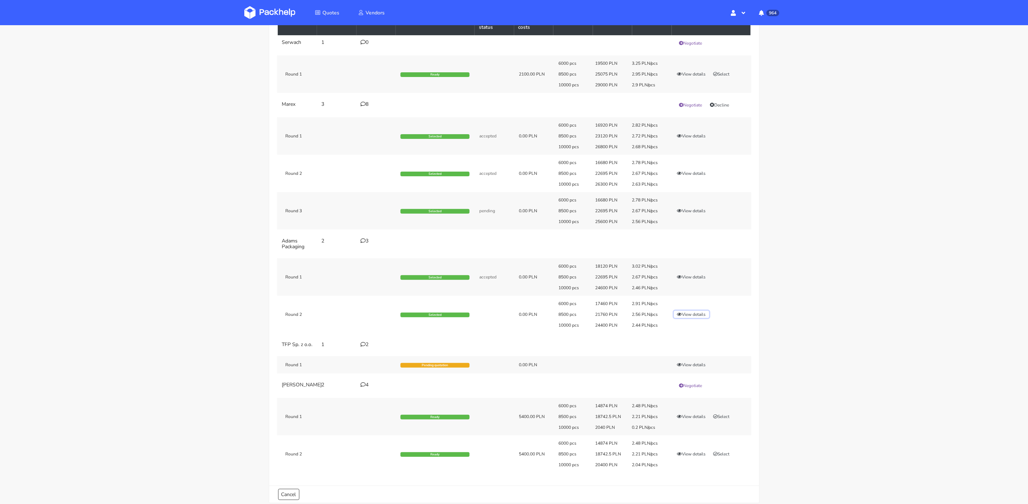
click at [686, 312] on button "View details" at bounding box center [691, 314] width 35 height 7
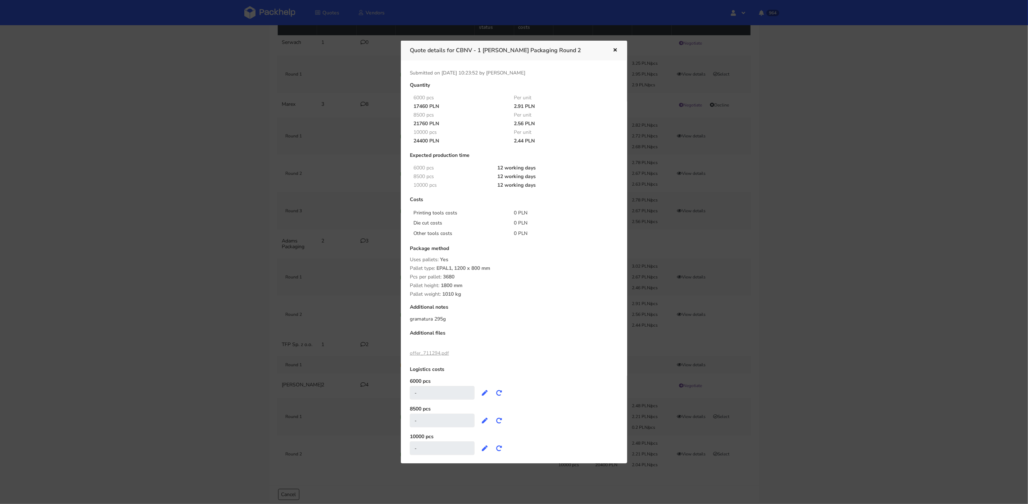
click at [617, 49] on icon "button" at bounding box center [615, 50] width 6 height 5
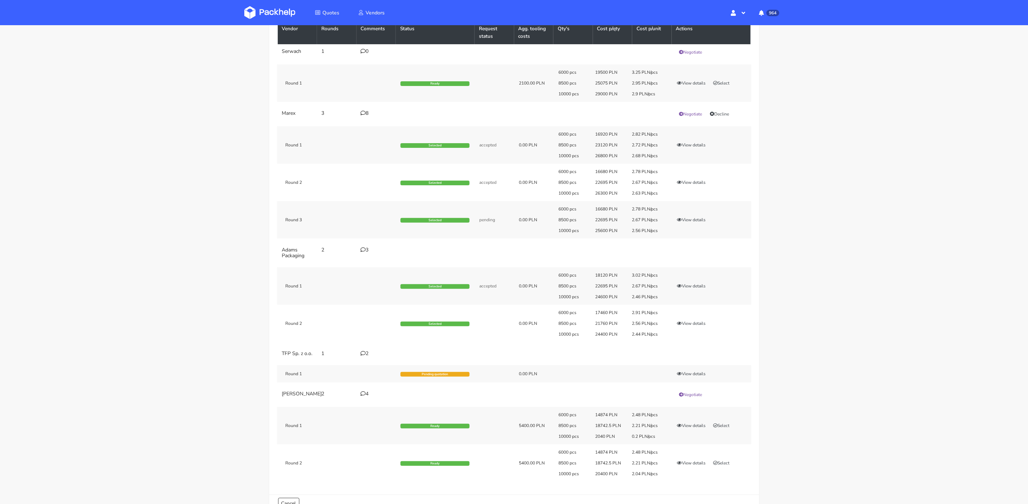
scroll to position [0, 0]
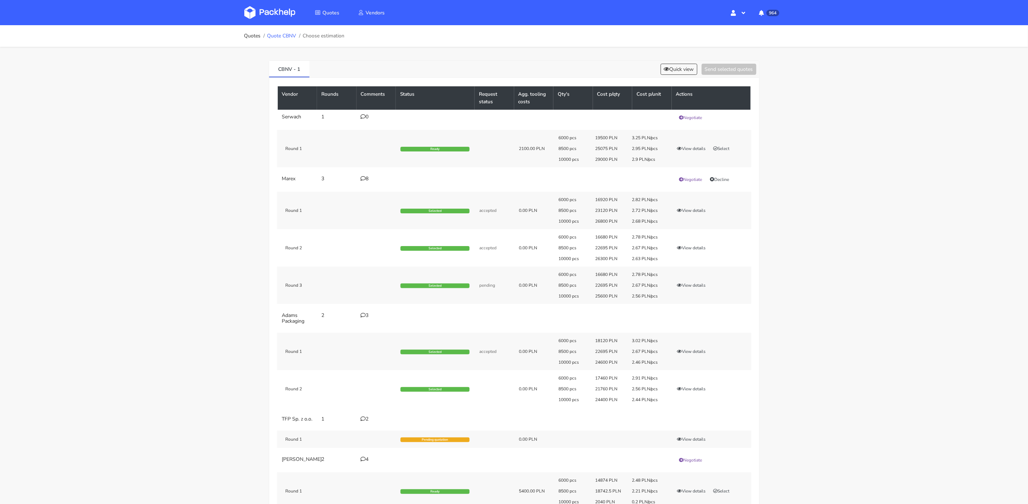
click at [285, 37] on link "Quote CBNV" at bounding box center [281, 36] width 29 height 6
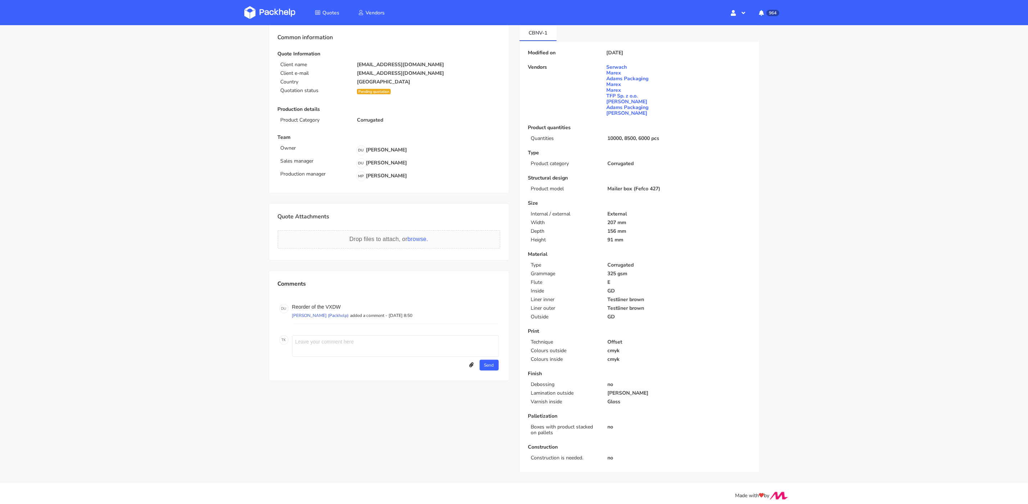
scroll to position [40, 0]
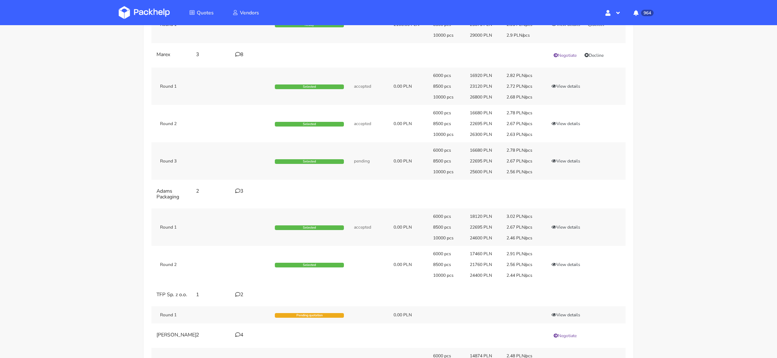
scroll to position [156, 0]
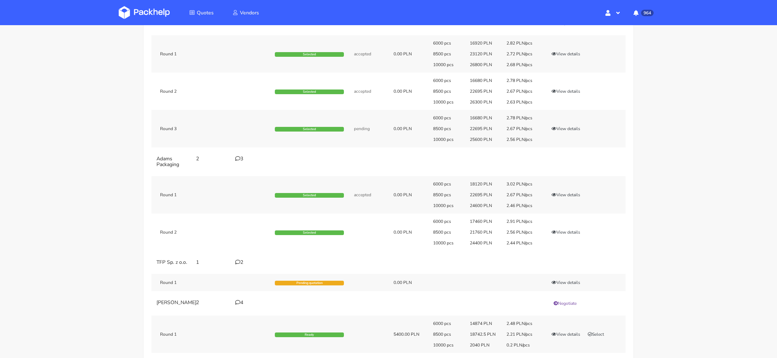
click at [240, 159] on div "3" at bounding box center [250, 159] width 31 height 6
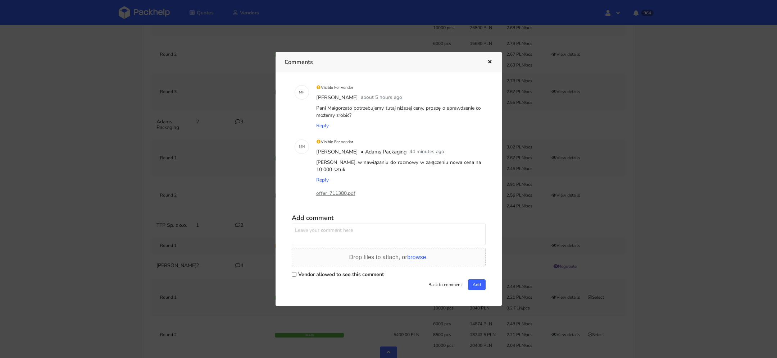
scroll to position [194, 0]
click at [336, 194] on p "offer_711380.pdf" at bounding box center [352, 194] width 72 height 8
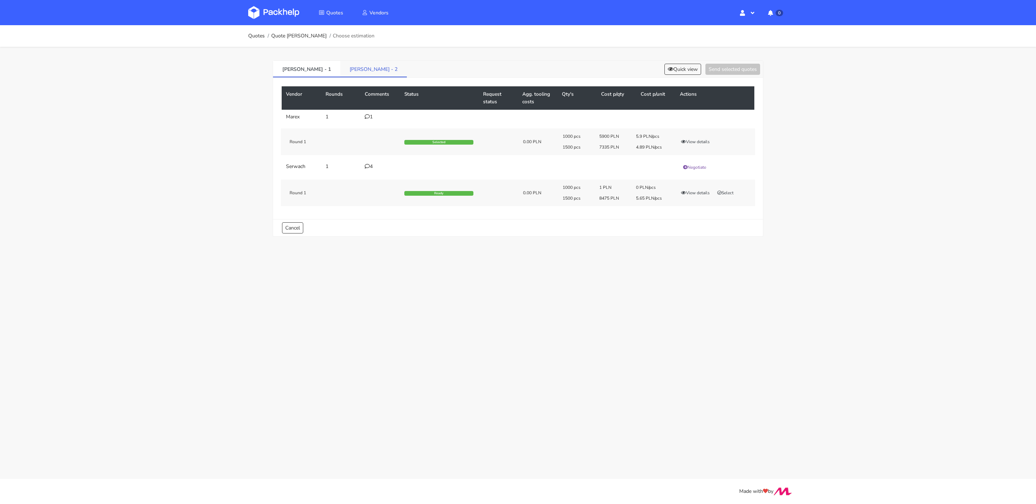
click at [340, 65] on link "[PERSON_NAME] - 2" at bounding box center [373, 69] width 67 height 16
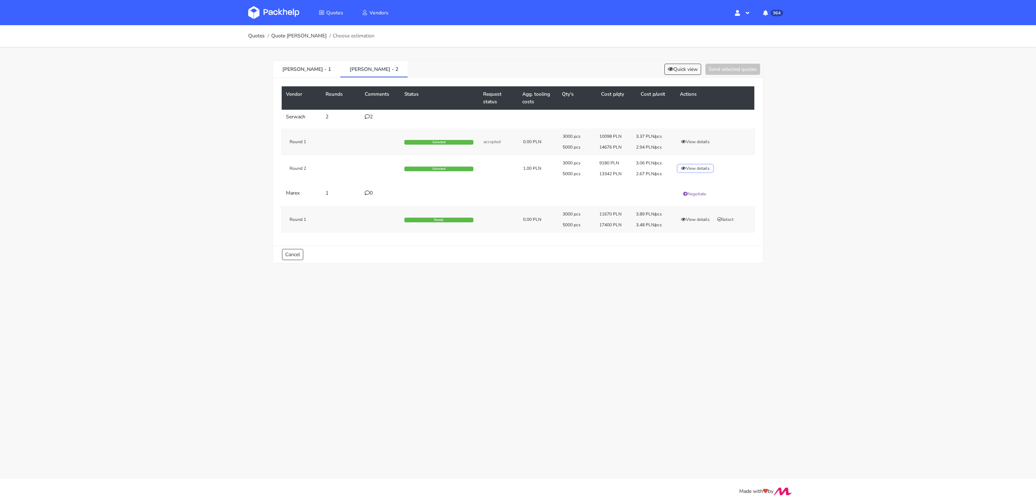
click at [695, 168] on button "View details" at bounding box center [695, 168] width 35 height 7
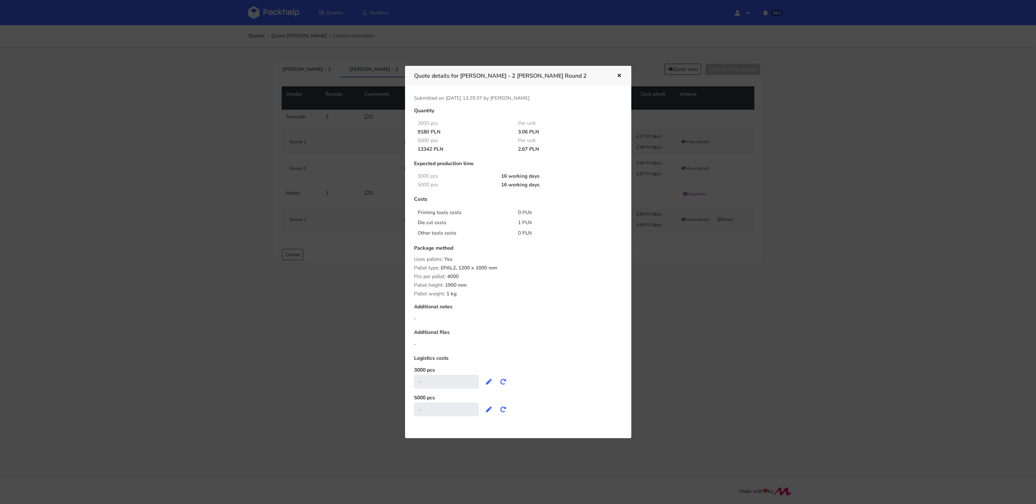
click at [611, 76] on div at bounding box center [614, 75] width 17 height 9
click at [620, 74] on icon "button" at bounding box center [619, 75] width 6 height 5
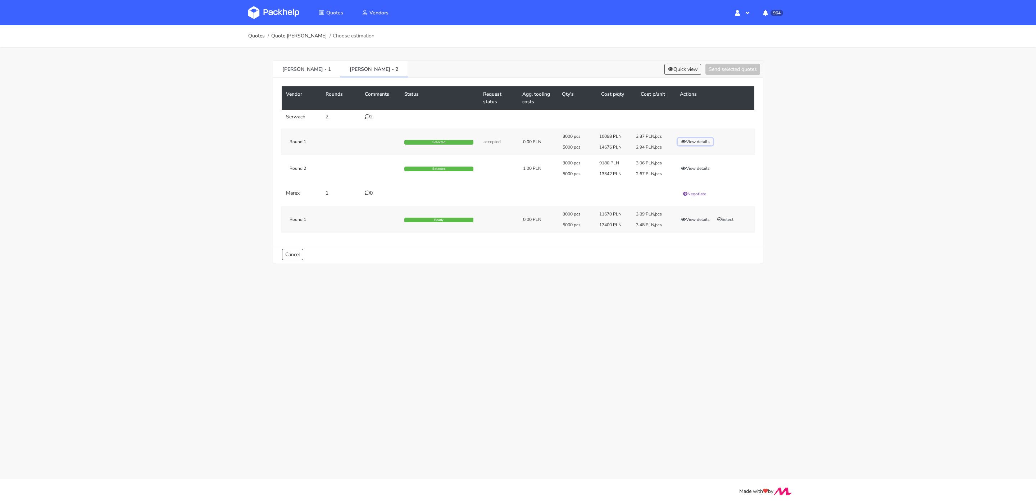
click at [693, 142] on button "View details" at bounding box center [695, 141] width 35 height 7
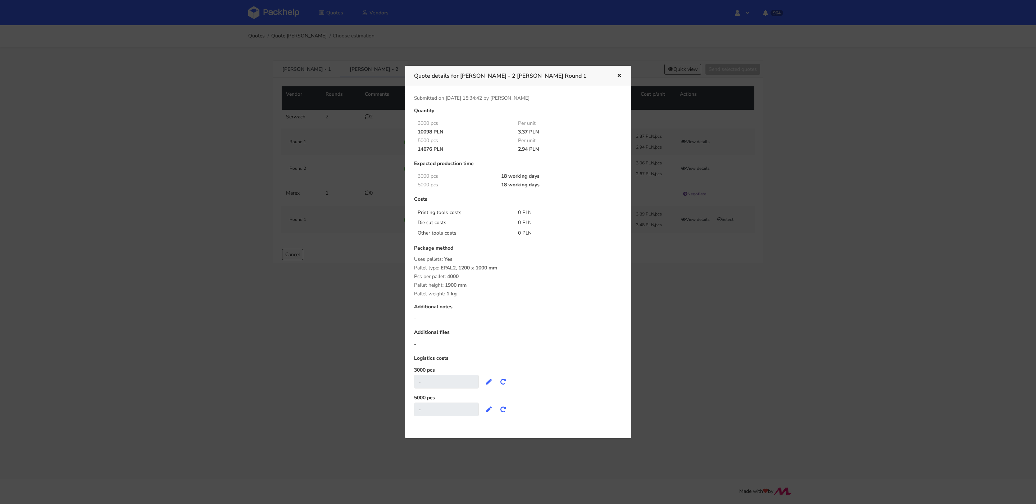
click at [618, 73] on icon "button" at bounding box center [619, 75] width 6 height 5
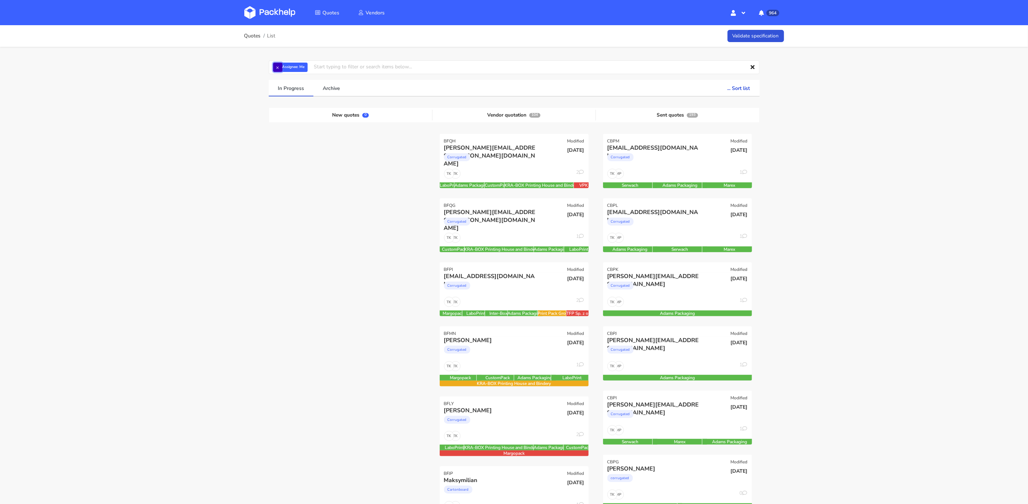
click at [276, 65] on button "×" at bounding box center [277, 67] width 9 height 9
click at [285, 68] on input "text" at bounding box center [514, 67] width 491 height 14
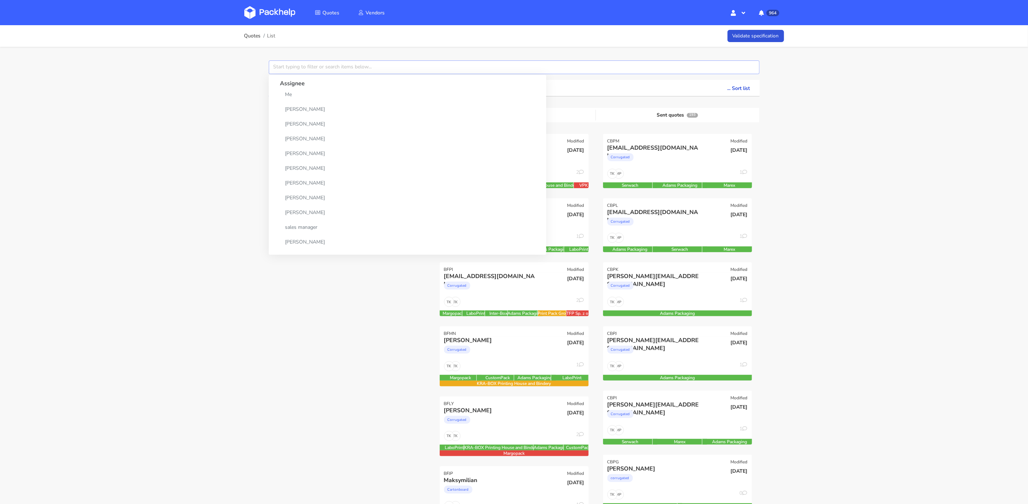
paste input "CBRN"
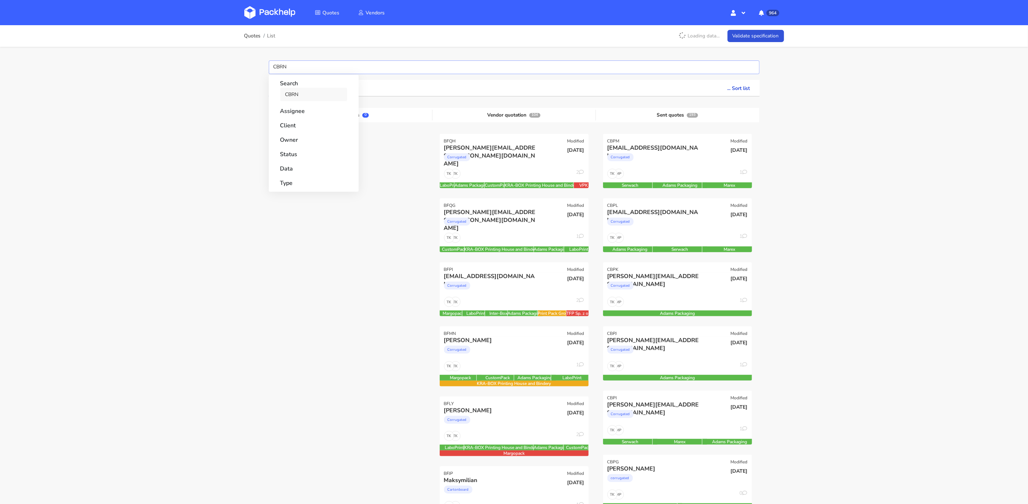
type input "CBRN"
click at [297, 97] on link "CBRN" at bounding box center [313, 94] width 67 height 13
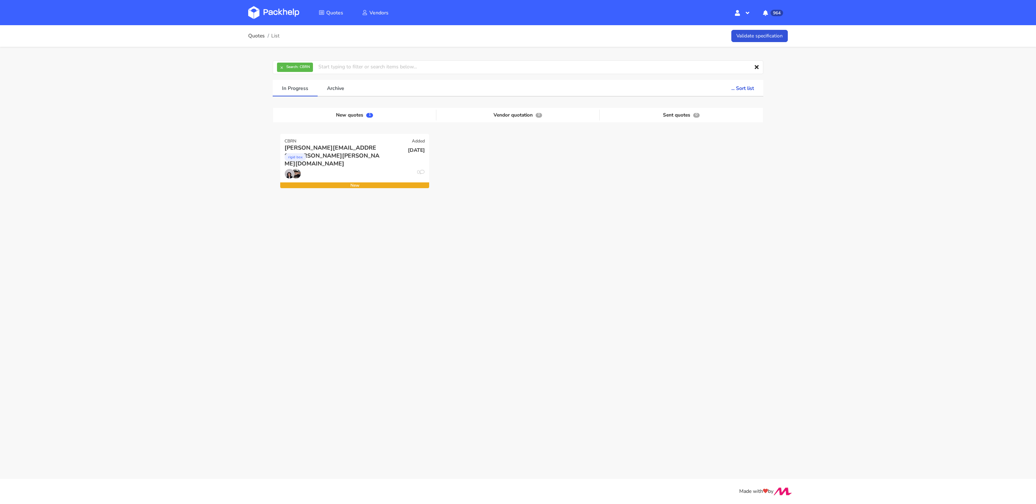
click at [192, 91] on div "Quotes List Validate specification × Search: CBRN Assignee Me [PERSON_NAME] [PE…" at bounding box center [518, 137] width 1036 height 225
click at [378, 170] on div "0" at bounding box center [354, 176] width 149 height 14
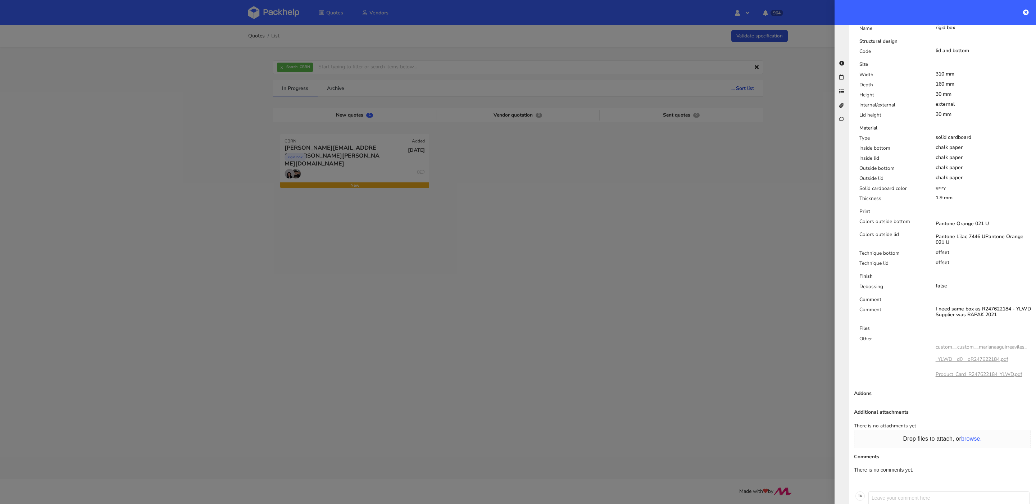
scroll to position [284, 0]
click at [938, 306] on div "I need same box as R247622184 - YLWD Supplier was RAPAK 2021" at bounding box center [984, 312] width 96 height 12
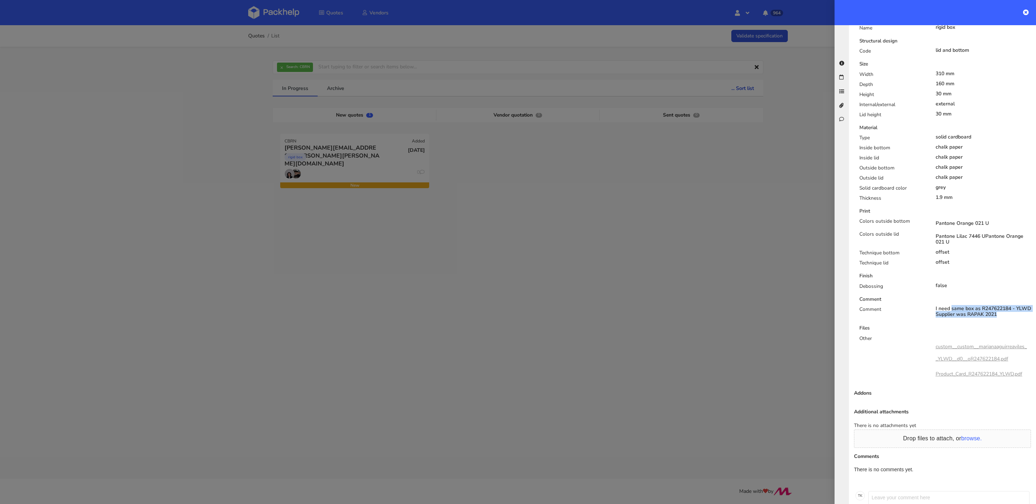
click at [938, 306] on div "I need same box as R247622184 - YLWD Supplier was RAPAK 2021" at bounding box center [984, 312] width 96 height 12
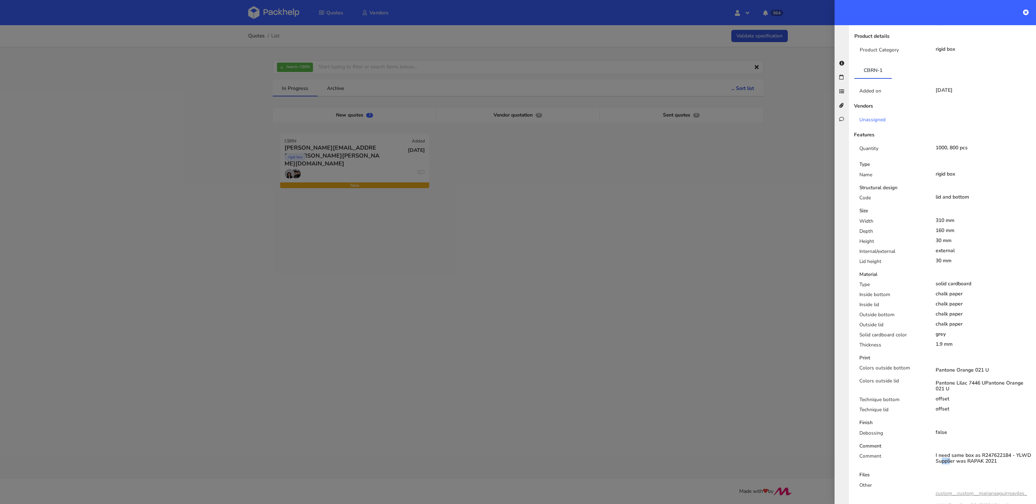
scroll to position [0, 0]
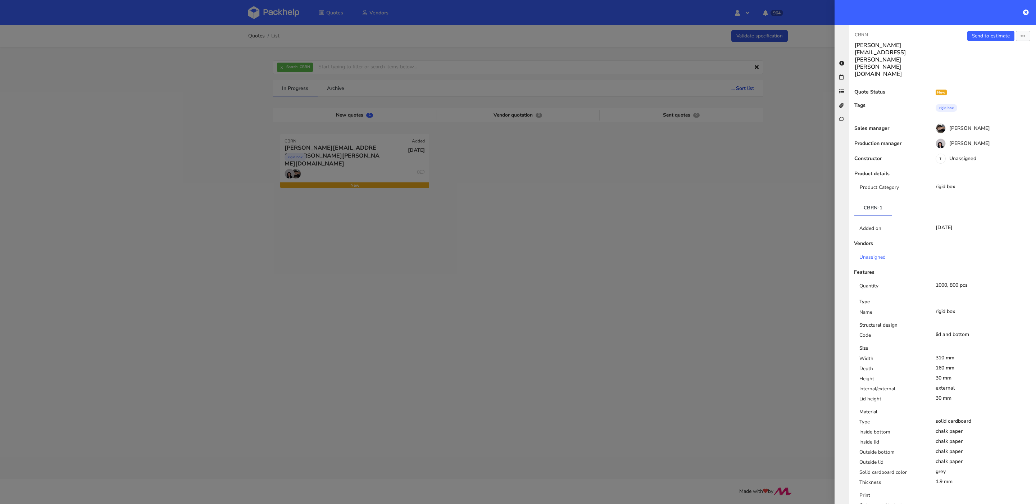
click at [397, 154] on div at bounding box center [518, 252] width 1036 height 504
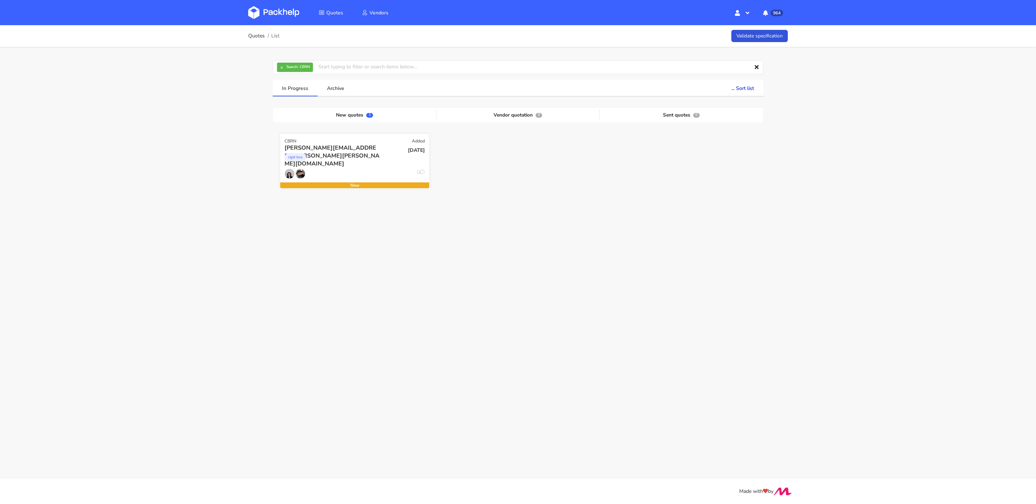
click at [369, 160] on div "rigid box" at bounding box center [332, 159] width 95 height 14
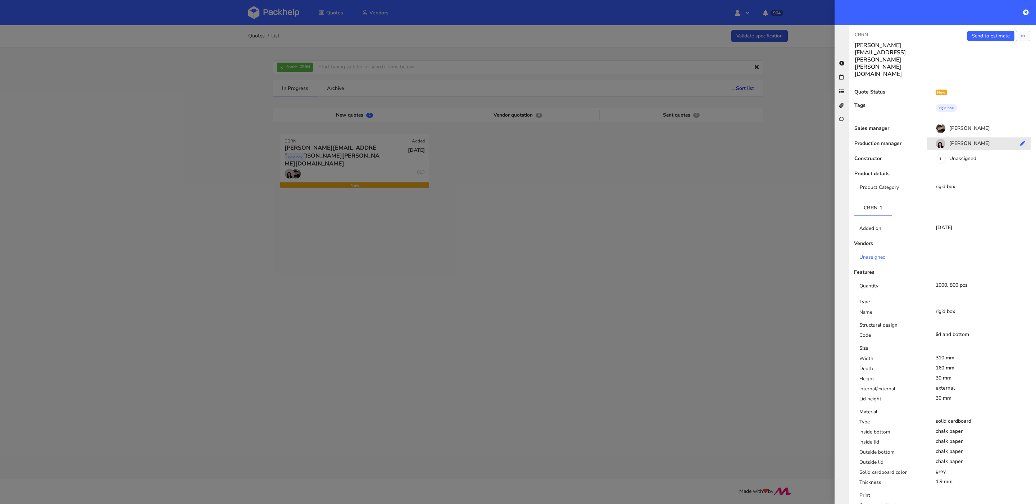
click at [960, 141] on div "[PERSON_NAME]" at bounding box center [981, 145] width 109 height 8
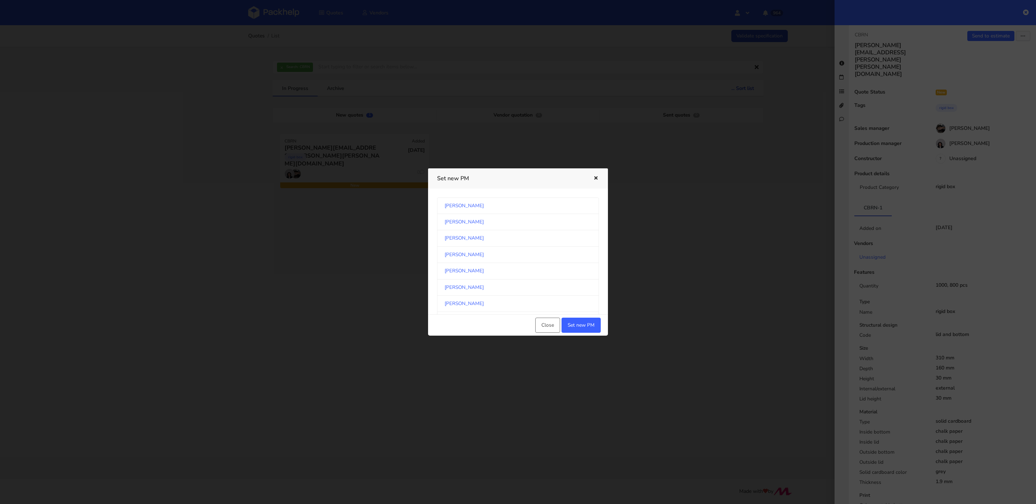
scroll to position [1191, 0]
click at [463, 296] on link "[PERSON_NAME]" at bounding box center [518, 304] width 162 height 16
click at [581, 323] on button "Set new PM" at bounding box center [580, 325] width 39 height 15
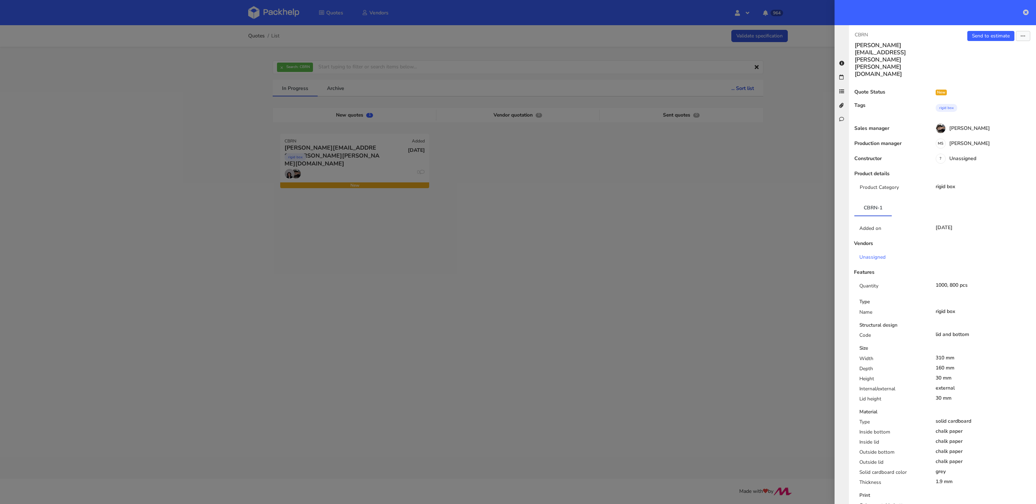
click at [1027, 13] on icon at bounding box center [1026, 12] width 6 height 6
